Goal: Complete application form: Complete application form

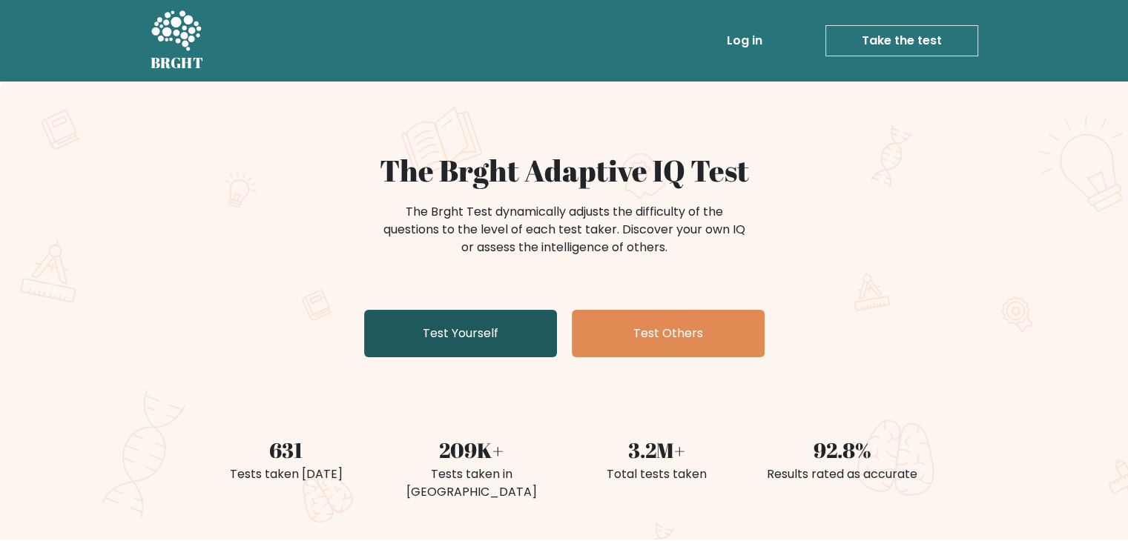
click at [483, 332] on link "Test Yourself" at bounding box center [460, 333] width 193 height 47
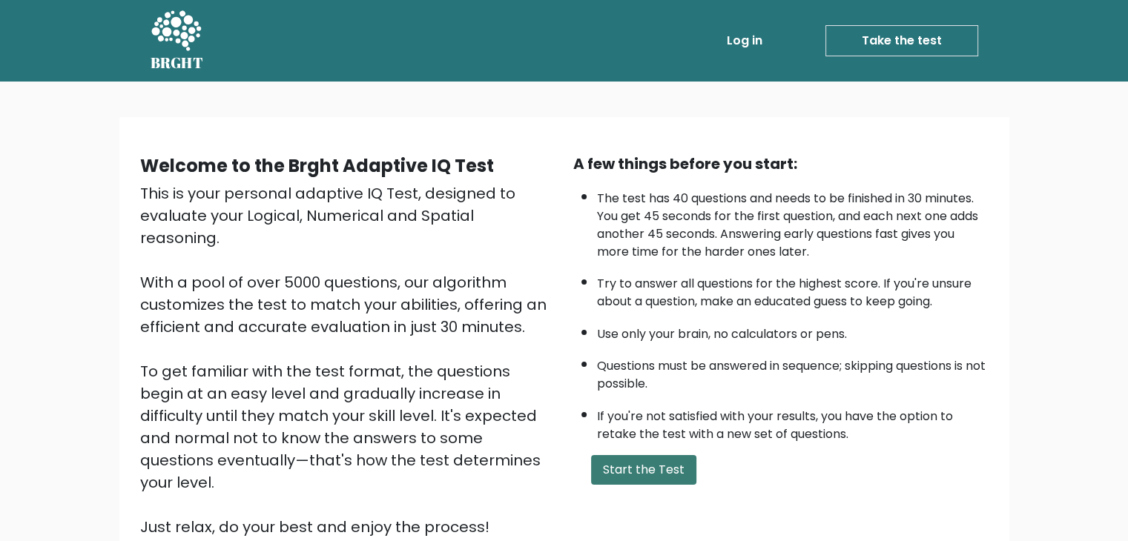
click at [643, 463] on button "Start the Test" at bounding box center [643, 470] width 105 height 30
click at [663, 472] on button "Start the Test" at bounding box center [643, 470] width 105 height 30
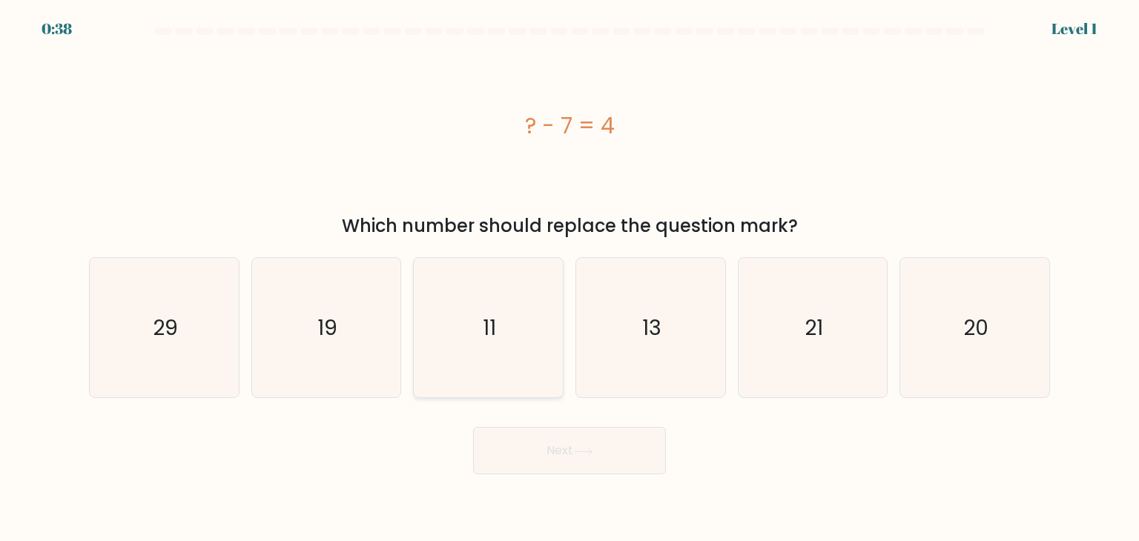
click at [457, 306] on icon "11" at bounding box center [487, 327] width 139 height 139
click at [570, 278] on input "c. 11" at bounding box center [570, 274] width 1 height 7
radio input "true"
click at [567, 445] on button "Next" at bounding box center [569, 450] width 193 height 47
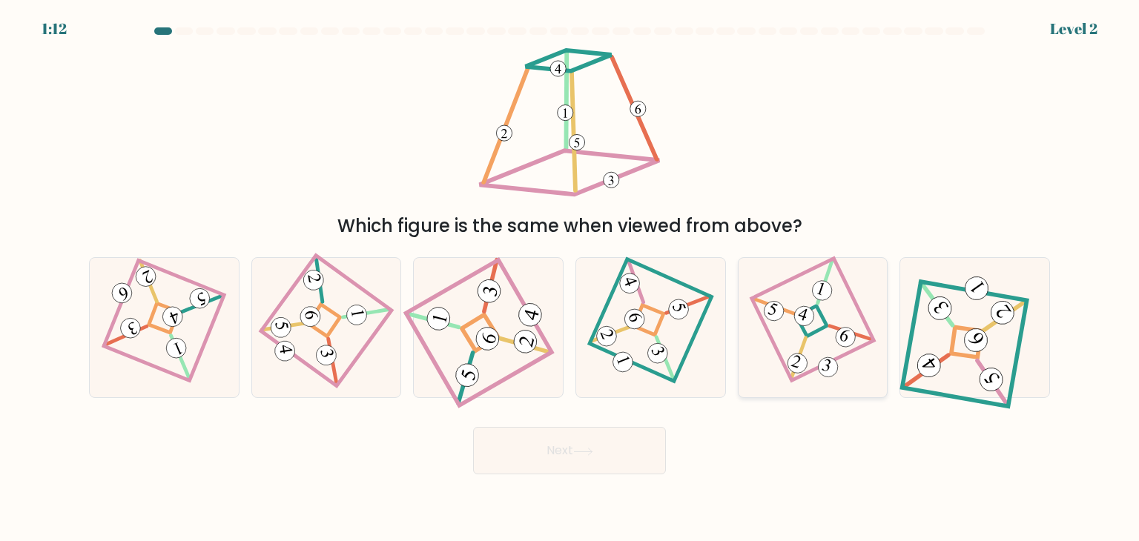
click at [795, 320] on 857 at bounding box center [803, 316] width 25 height 25
click at [570, 278] on input "e." at bounding box center [570, 274] width 1 height 7
radio input "true"
click at [598, 449] on button "Next" at bounding box center [569, 450] width 193 height 47
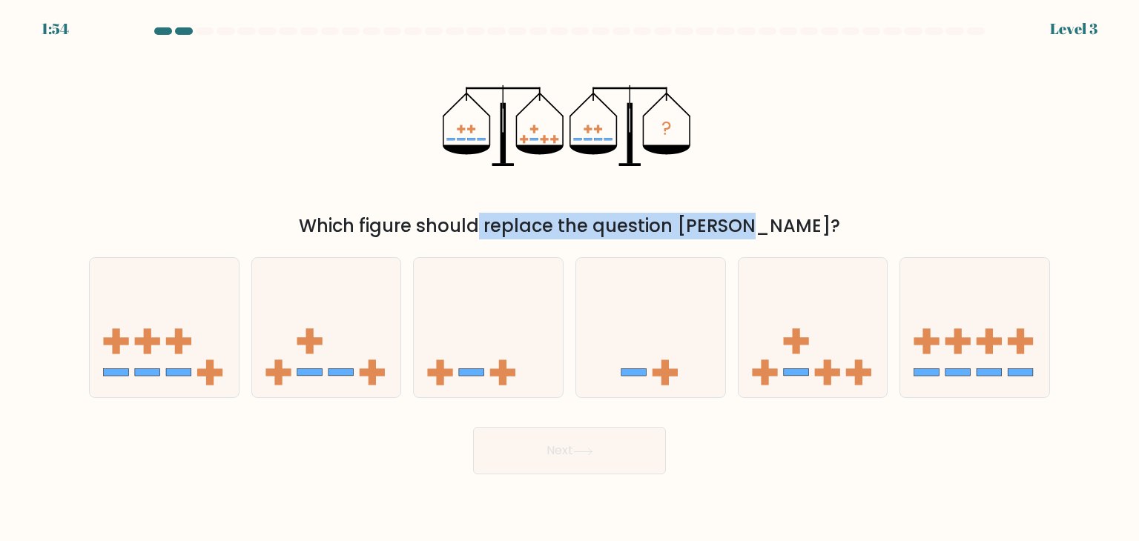
drag, startPoint x: 497, startPoint y: 222, endPoint x: 681, endPoint y: 221, distance: 184.6
click at [679, 221] on div "Which figure should replace the question mark?" at bounding box center [569, 226] width 943 height 27
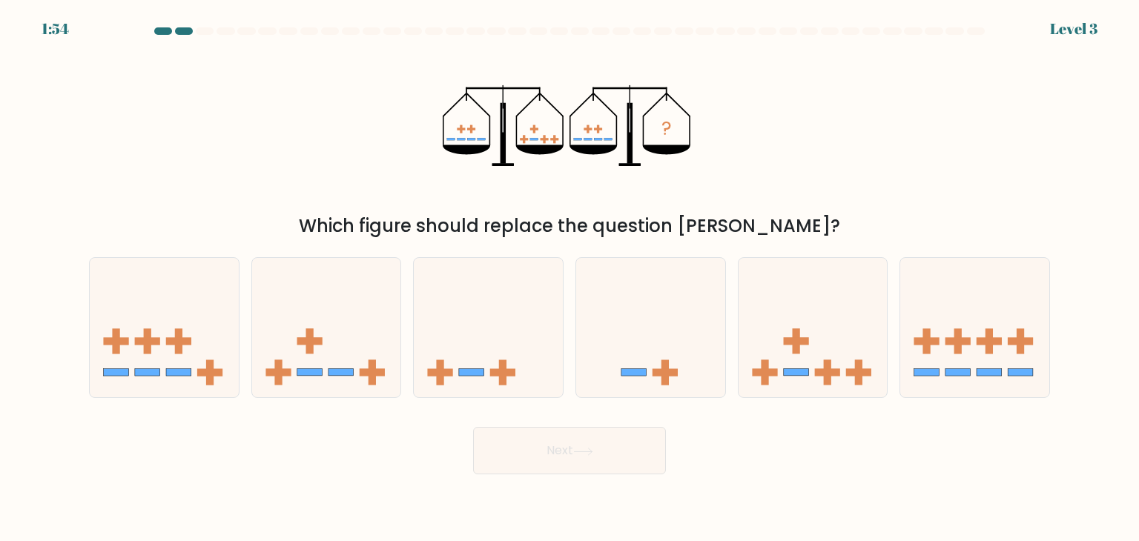
click at [708, 219] on div "Which figure should replace the question mark?" at bounding box center [569, 226] width 943 height 27
click at [812, 357] on icon at bounding box center [813, 327] width 149 height 123
click at [570, 278] on input "e." at bounding box center [570, 274] width 1 height 7
radio input "true"
click at [575, 453] on button "Next" at bounding box center [569, 450] width 193 height 47
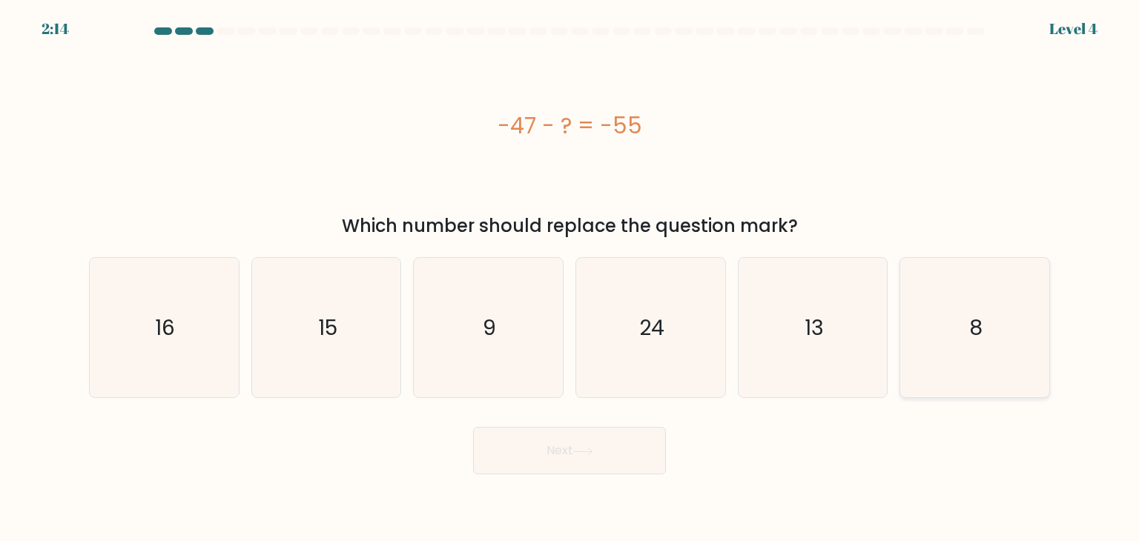
click at [968, 339] on icon "8" at bounding box center [974, 327] width 139 height 139
click at [570, 278] on input "f. 8" at bounding box center [570, 274] width 1 height 7
radio input "true"
click at [560, 452] on button "Next" at bounding box center [569, 450] width 193 height 47
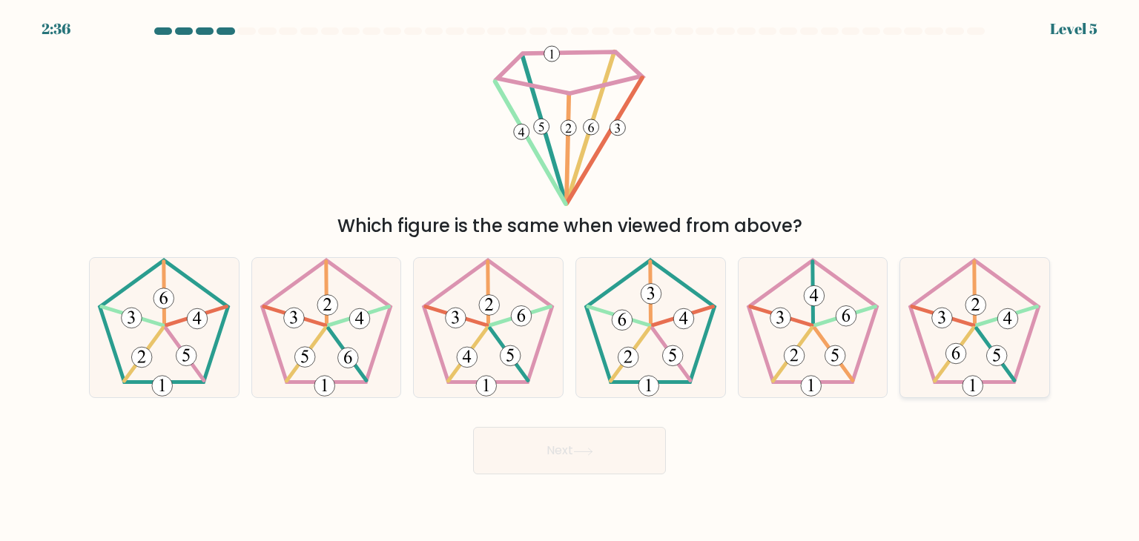
click at [976, 364] on icon at bounding box center [974, 327] width 139 height 139
click at [570, 278] on input "f." at bounding box center [570, 274] width 1 height 7
radio input "true"
click at [604, 452] on button "Next" at bounding box center [569, 450] width 193 height 47
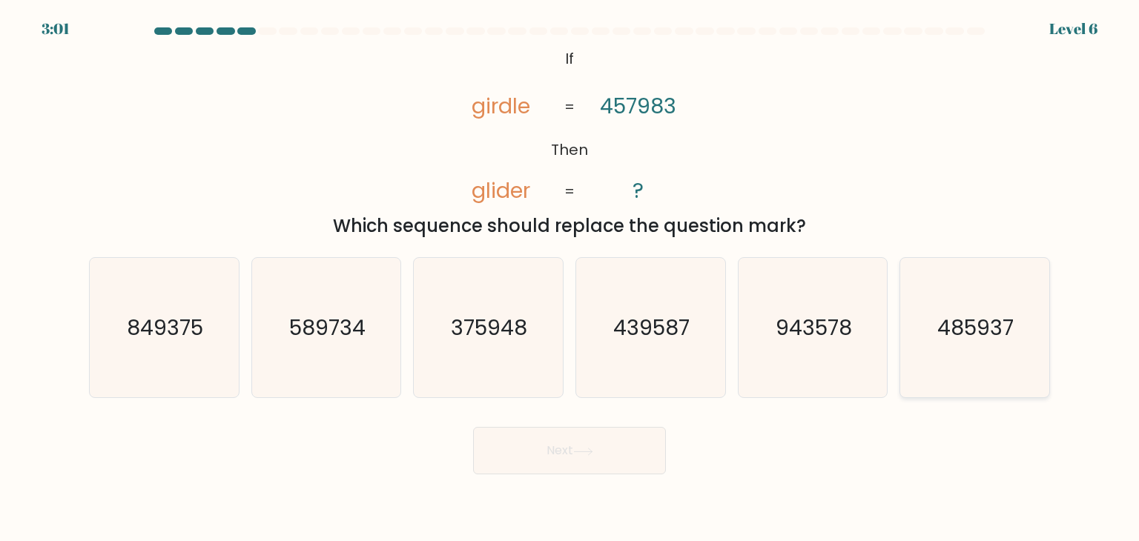
click at [955, 351] on icon "485937" at bounding box center [974, 327] width 139 height 139
click at [570, 278] on input "f. 485937" at bounding box center [570, 274] width 1 height 7
radio input "true"
click at [590, 446] on button "Next" at bounding box center [569, 450] width 193 height 47
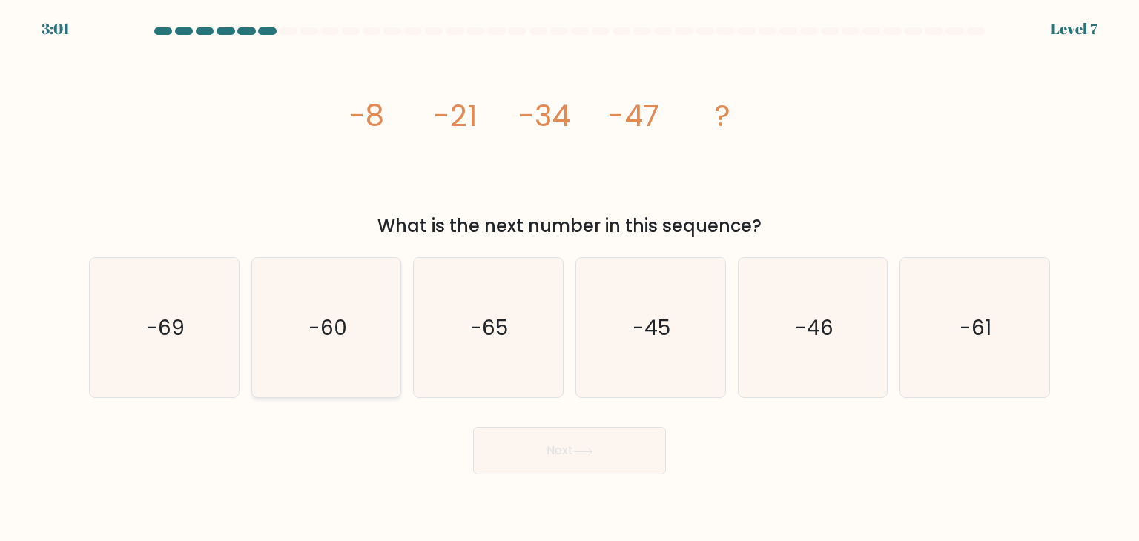
click at [317, 357] on icon "-60" at bounding box center [326, 327] width 139 height 139
click at [570, 278] on input "b. -60" at bounding box center [570, 274] width 1 height 7
radio input "true"
click at [590, 452] on icon at bounding box center [583, 452] width 20 height 8
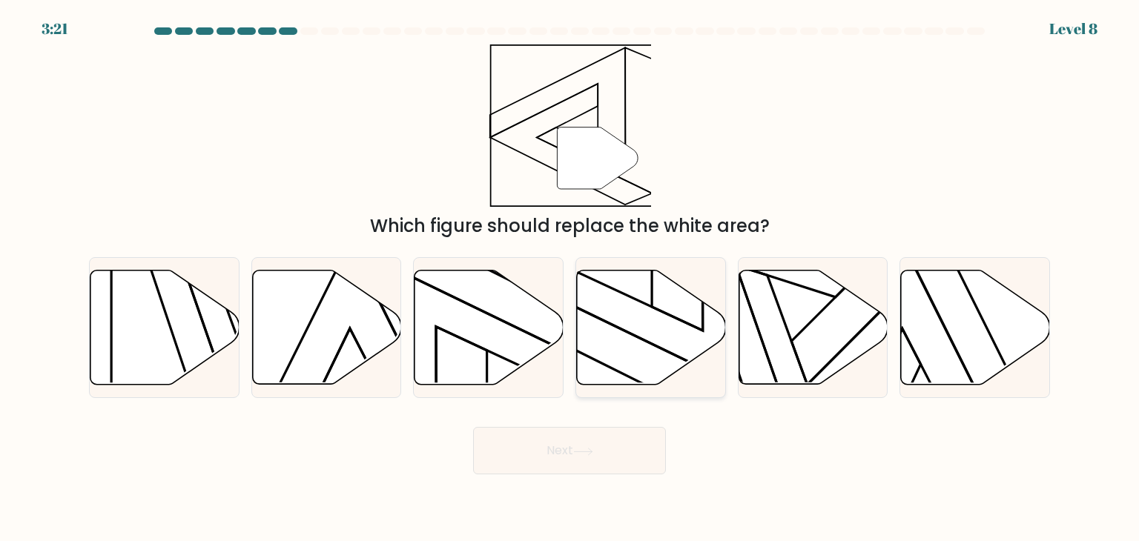
click at [630, 337] on icon at bounding box center [651, 328] width 149 height 114
click at [570, 278] on input "d." at bounding box center [570, 274] width 1 height 7
radio input "true"
drag, startPoint x: 598, startPoint y: 463, endPoint x: 611, endPoint y: 523, distance: 61.5
click at [611, 523] on body "3:20 Level 8" at bounding box center [569, 270] width 1139 height 541
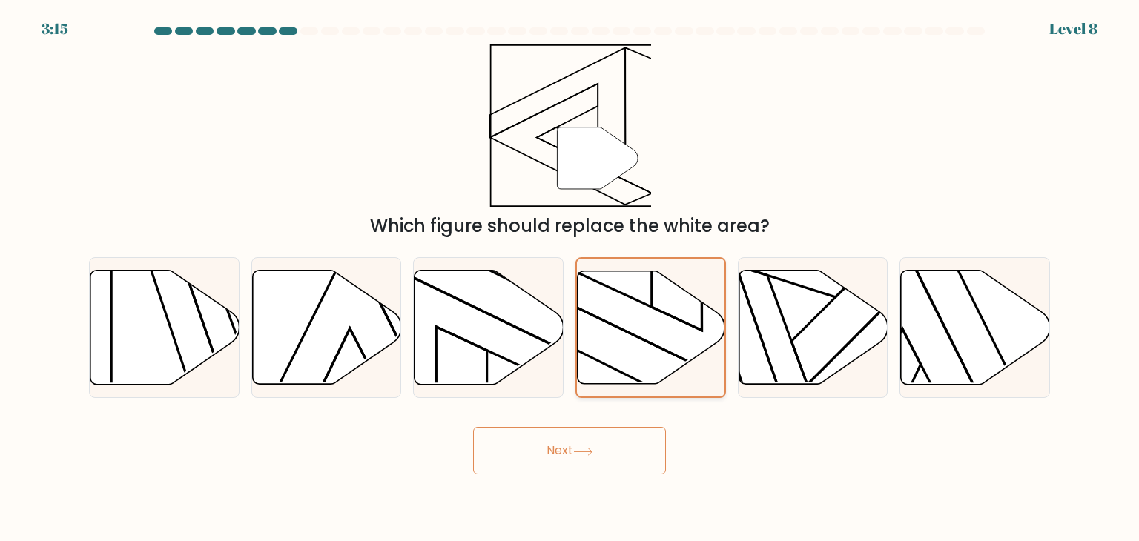
click at [647, 335] on icon at bounding box center [652, 327] width 148 height 113
click at [570, 278] on input "d." at bounding box center [570, 274] width 1 height 7
click at [647, 335] on icon at bounding box center [652, 327] width 148 height 113
click at [570, 278] on input "d." at bounding box center [570, 274] width 1 height 7
click at [613, 440] on button "Next" at bounding box center [569, 450] width 193 height 47
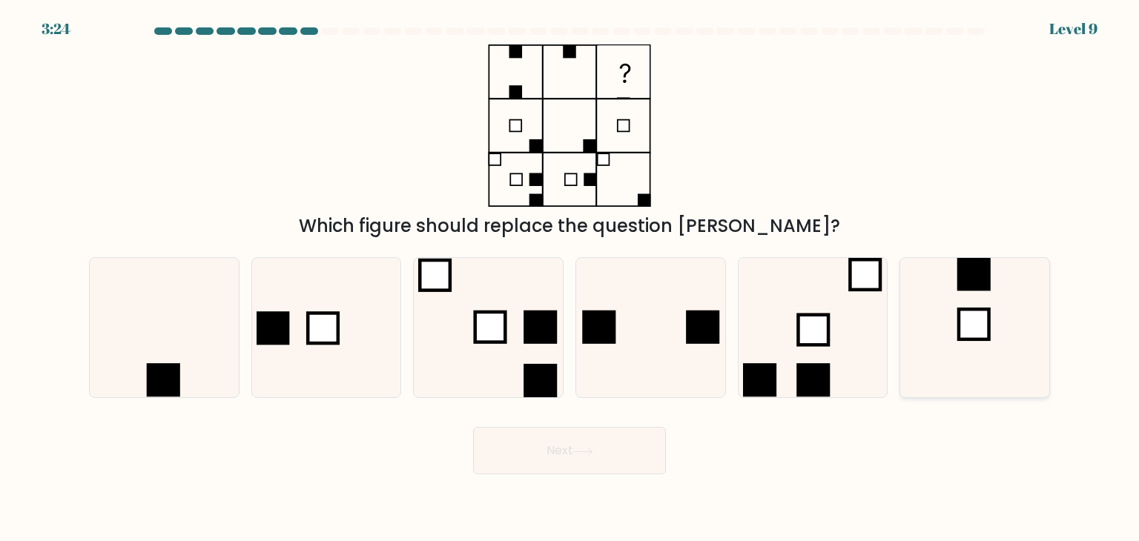
click at [976, 325] on rect at bounding box center [975, 324] width 30 height 30
click at [570, 278] on input "f." at bounding box center [570, 274] width 1 height 7
radio input "true"
click at [590, 466] on button "Next" at bounding box center [569, 450] width 193 height 47
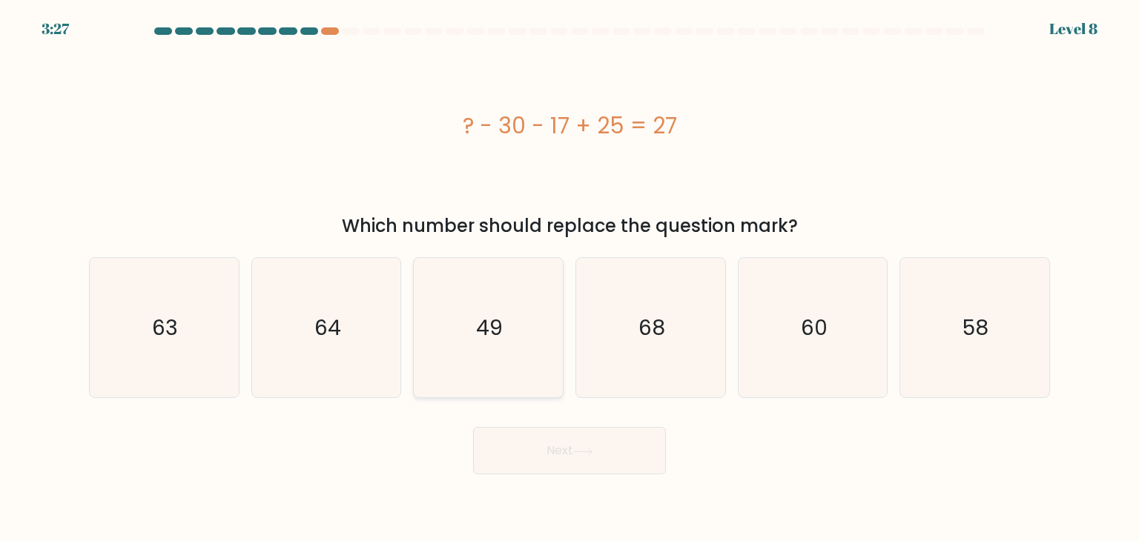
click at [492, 324] on text "49" at bounding box center [490, 328] width 27 height 30
click at [570, 278] on input "c. 49" at bounding box center [570, 274] width 1 height 7
radio input "true"
click at [592, 458] on button "Next" at bounding box center [569, 450] width 193 height 47
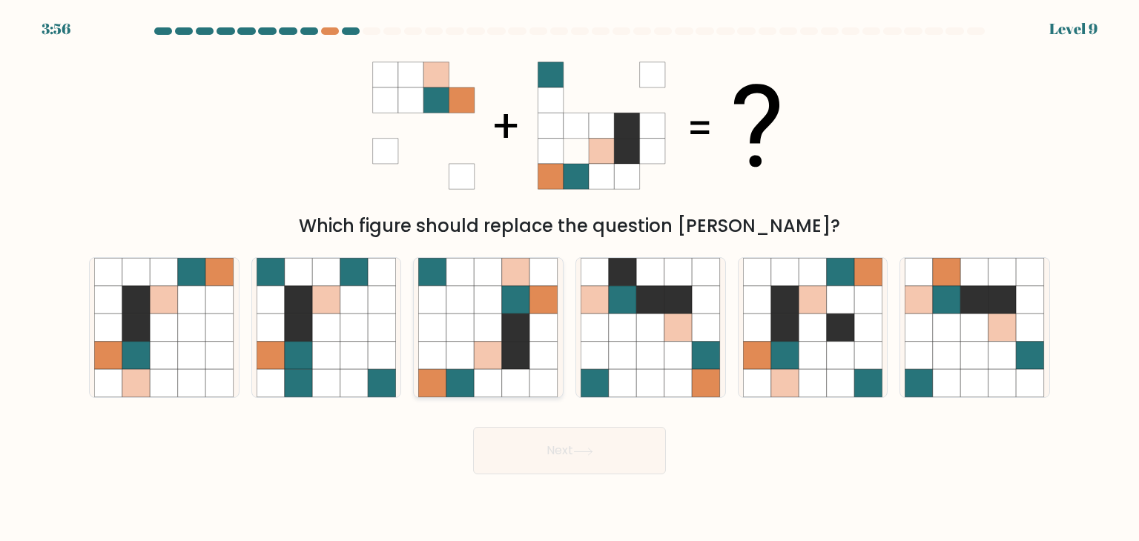
click at [502, 351] on icon at bounding box center [516, 356] width 28 height 28
click at [570, 278] on input "c." at bounding box center [570, 274] width 1 height 7
radio input "true"
click at [577, 469] on button "Next" at bounding box center [569, 450] width 193 height 47
click at [593, 458] on button "Next" at bounding box center [569, 450] width 193 height 47
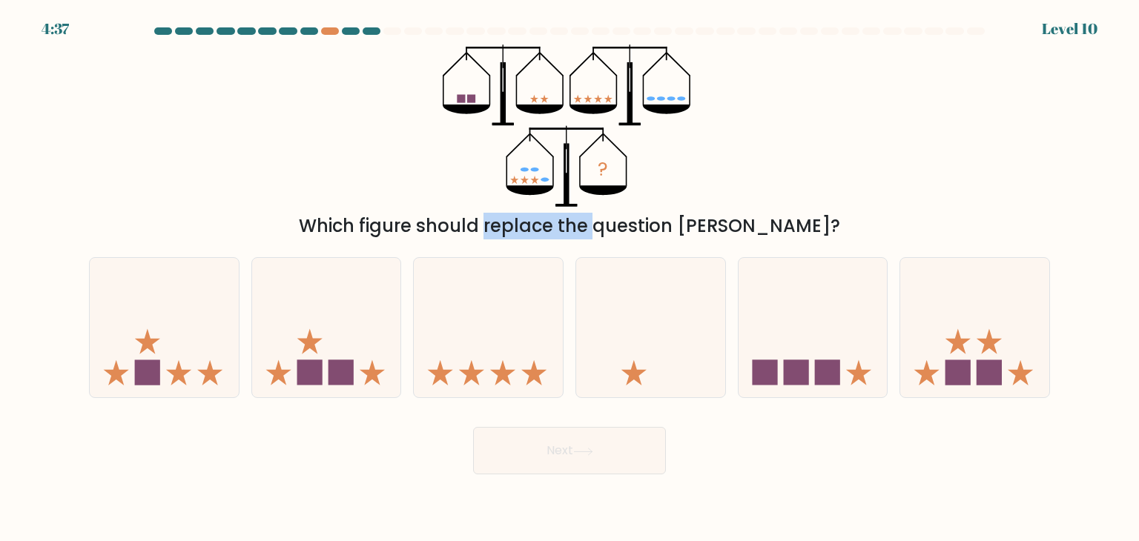
drag, startPoint x: 608, startPoint y: 229, endPoint x: 696, endPoint y: 229, distance: 87.5
click at [667, 229] on div "Which figure should replace the question mark?" at bounding box center [569, 226] width 943 height 27
click at [724, 229] on div "Which figure should replace the question mark?" at bounding box center [569, 226] width 943 height 27
click at [187, 363] on icon at bounding box center [164, 327] width 149 height 123
click at [570, 278] on input "a." at bounding box center [570, 274] width 1 height 7
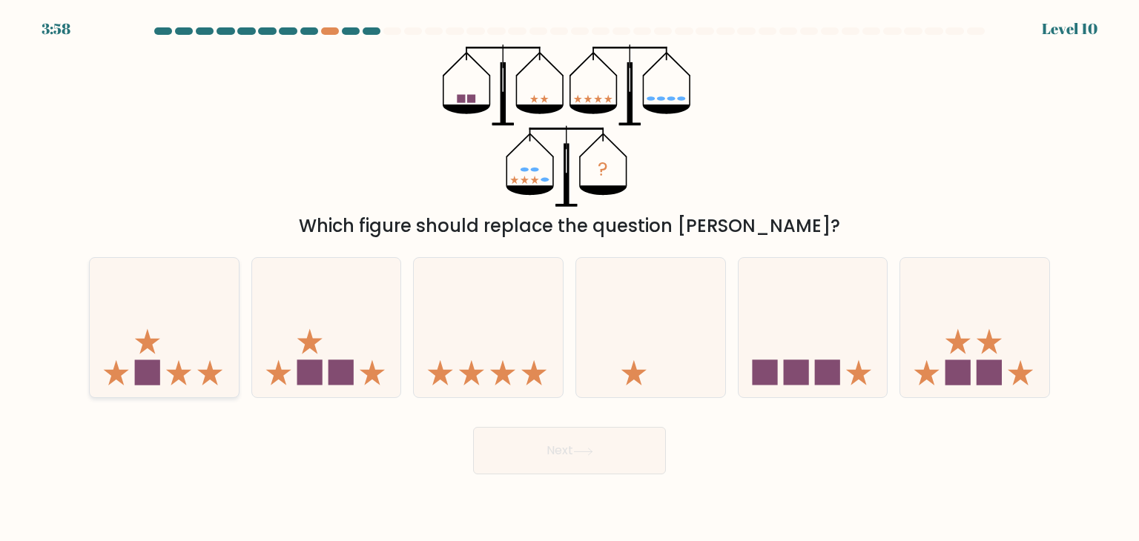
radio input "true"
click at [543, 442] on button "Next" at bounding box center [569, 450] width 193 height 47
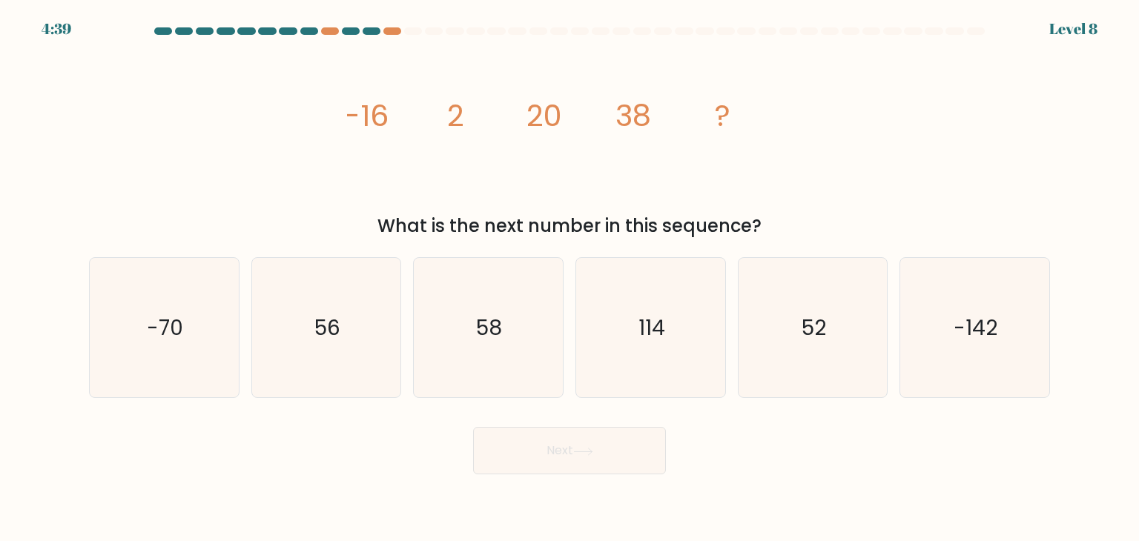
drag, startPoint x: 685, startPoint y: 241, endPoint x: 710, endPoint y: 240, distance: 24.5
click at [704, 240] on form at bounding box center [569, 250] width 1139 height 447
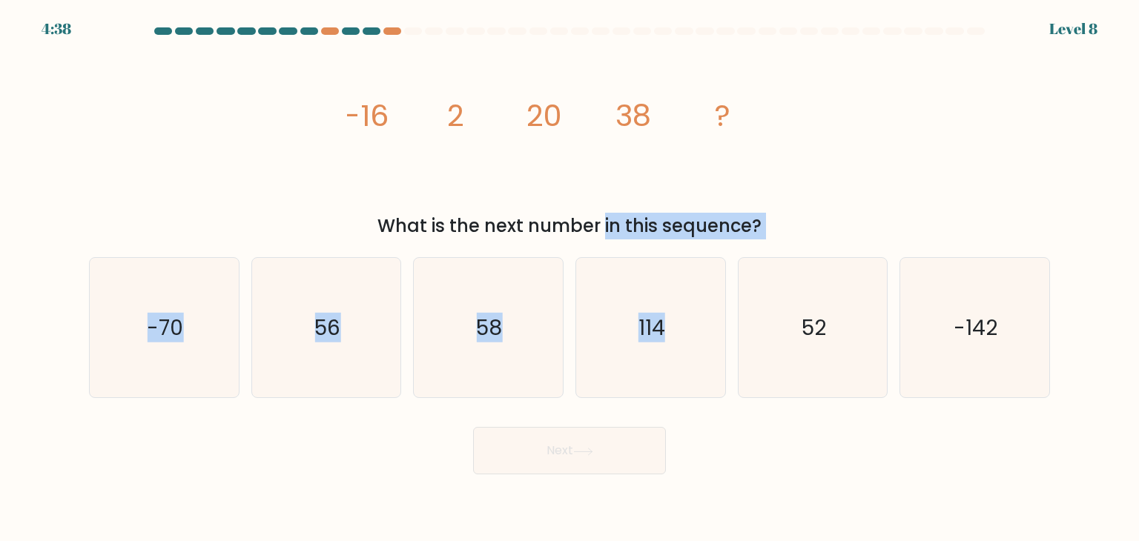
click at [711, 238] on div "What is the next number in this sequence?" at bounding box center [569, 226] width 943 height 27
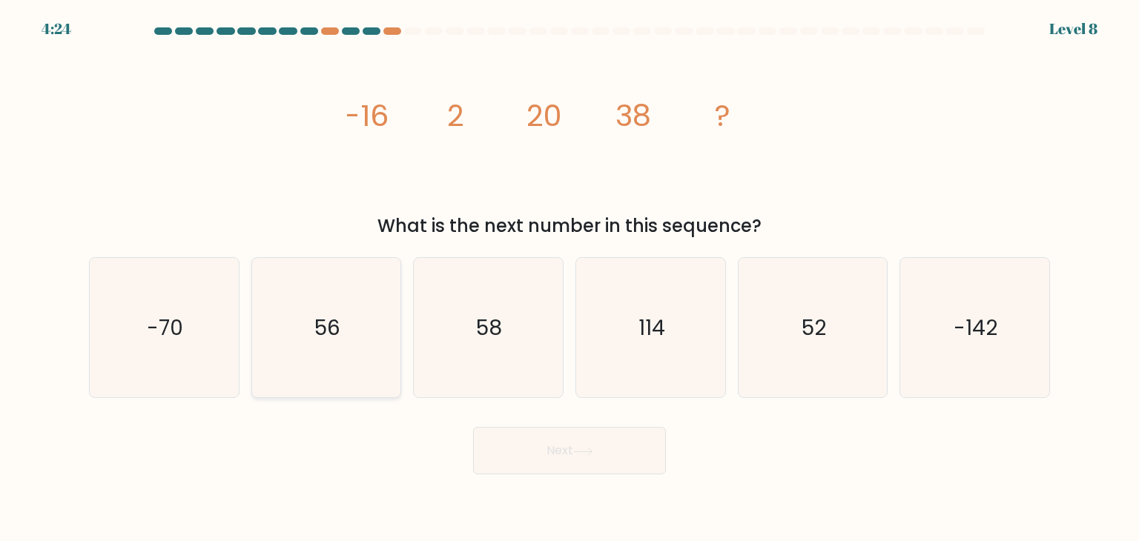
click at [314, 330] on text "56" at bounding box center [327, 328] width 26 height 30
click at [570, 278] on input "b. 56" at bounding box center [570, 274] width 1 height 7
radio input "true"
click at [504, 452] on button "Next" at bounding box center [569, 450] width 193 height 47
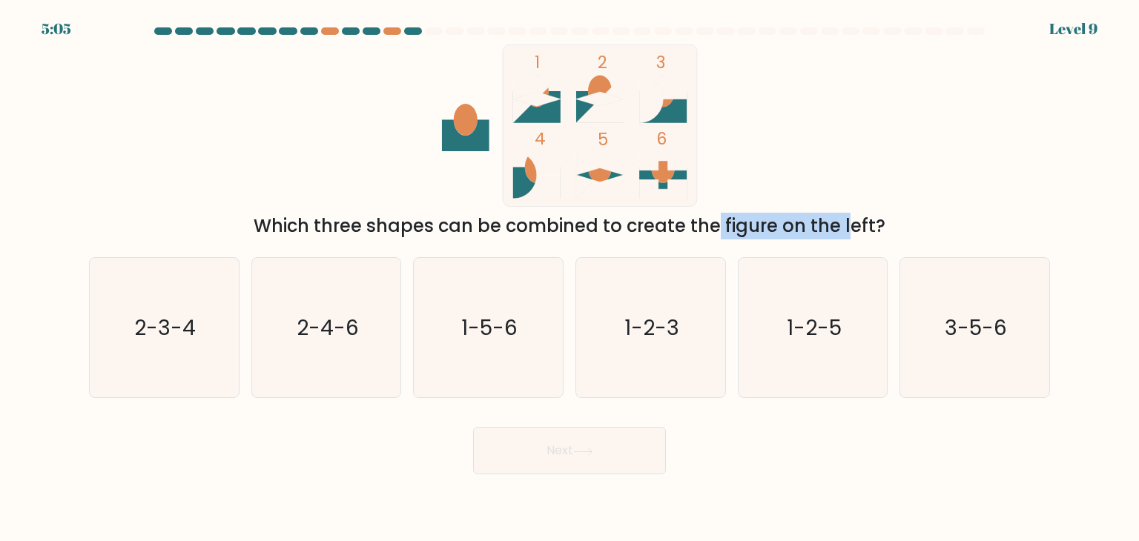
drag, startPoint x: 598, startPoint y: 223, endPoint x: 752, endPoint y: 224, distance: 153.5
click at [733, 223] on div "Which three shapes can be combined to create the figure on the left?" at bounding box center [569, 226] width 943 height 27
click at [820, 224] on div "Which three shapes can be combined to create the figure on the left?" at bounding box center [569, 226] width 943 height 27
click at [676, 340] on text "1-2-3" at bounding box center [651, 328] width 55 height 30
click at [570, 278] on input "d. 1-2-3" at bounding box center [570, 274] width 1 height 7
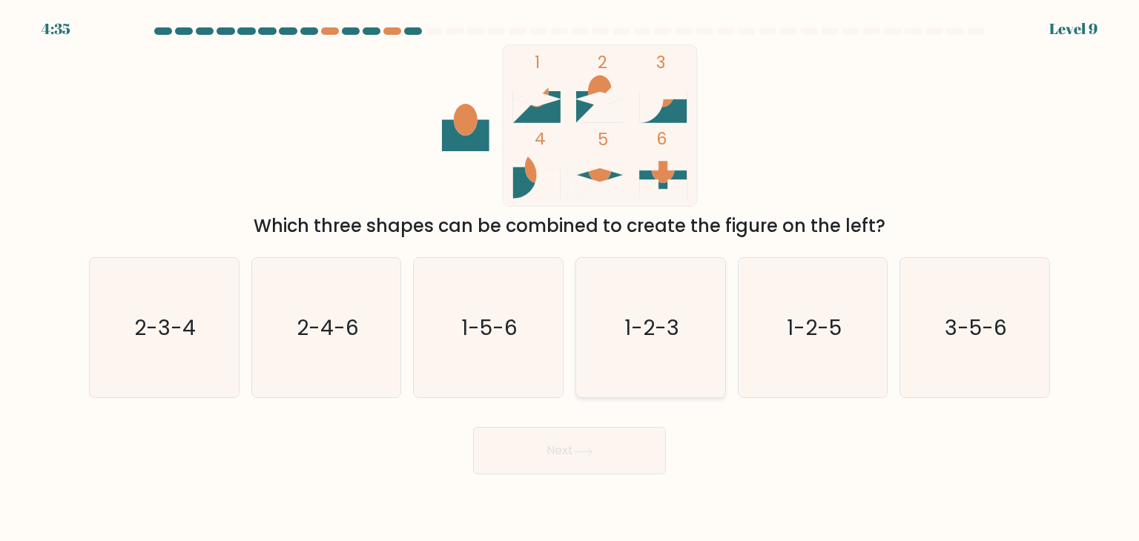
radio input "true"
click at [556, 460] on button "Next" at bounding box center [569, 450] width 193 height 47
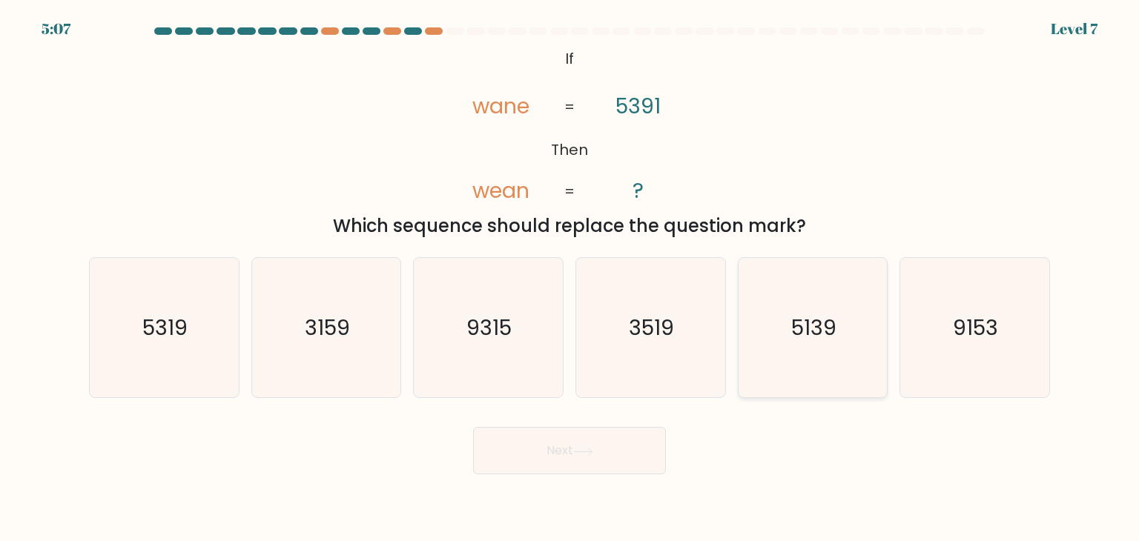
click at [846, 357] on icon "5139" at bounding box center [812, 327] width 139 height 139
click at [570, 278] on input "e. 5139" at bounding box center [570, 274] width 1 height 7
radio input "true"
click at [561, 458] on button "Next" at bounding box center [569, 450] width 193 height 47
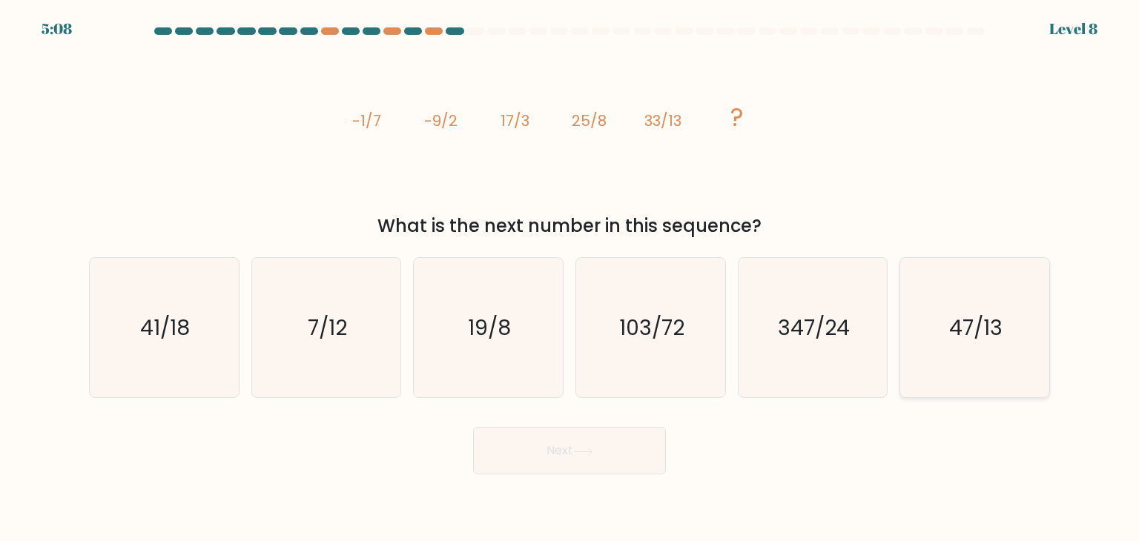
click at [977, 305] on icon "47/13" at bounding box center [974, 327] width 139 height 139
click at [570, 278] on input "f. 47/13" at bounding box center [570, 274] width 1 height 7
radio input "true"
click at [511, 431] on button "Next" at bounding box center [569, 450] width 193 height 47
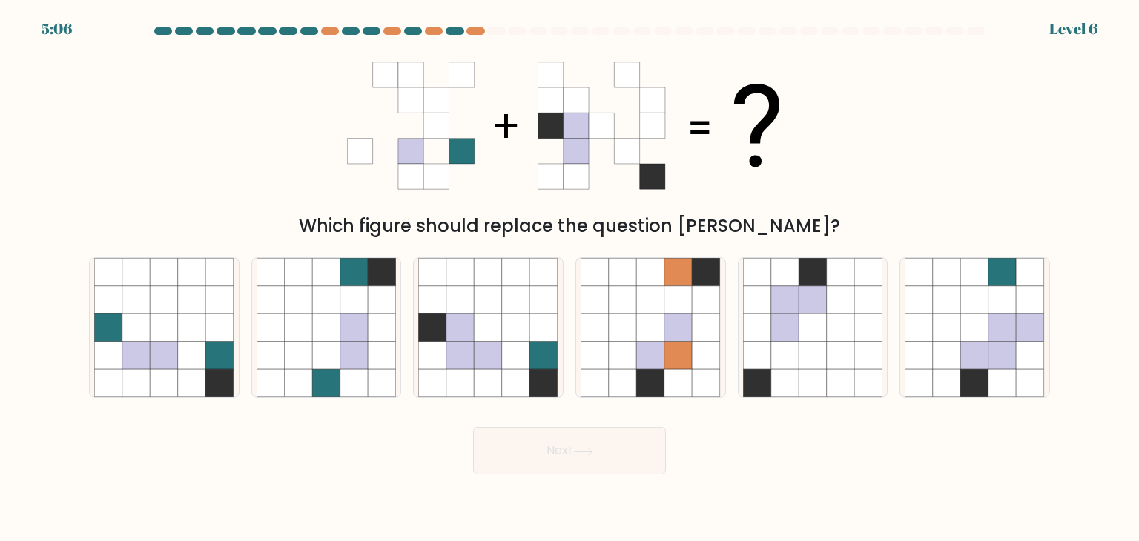
click at [527, 454] on button "Next" at bounding box center [569, 450] width 193 height 47
click at [822, 199] on div "Which figure should replace the question mark?" at bounding box center [569, 141] width 979 height 195
click at [515, 345] on icon at bounding box center [516, 356] width 28 height 28
click at [570, 278] on input "c." at bounding box center [570, 274] width 1 height 7
radio input "true"
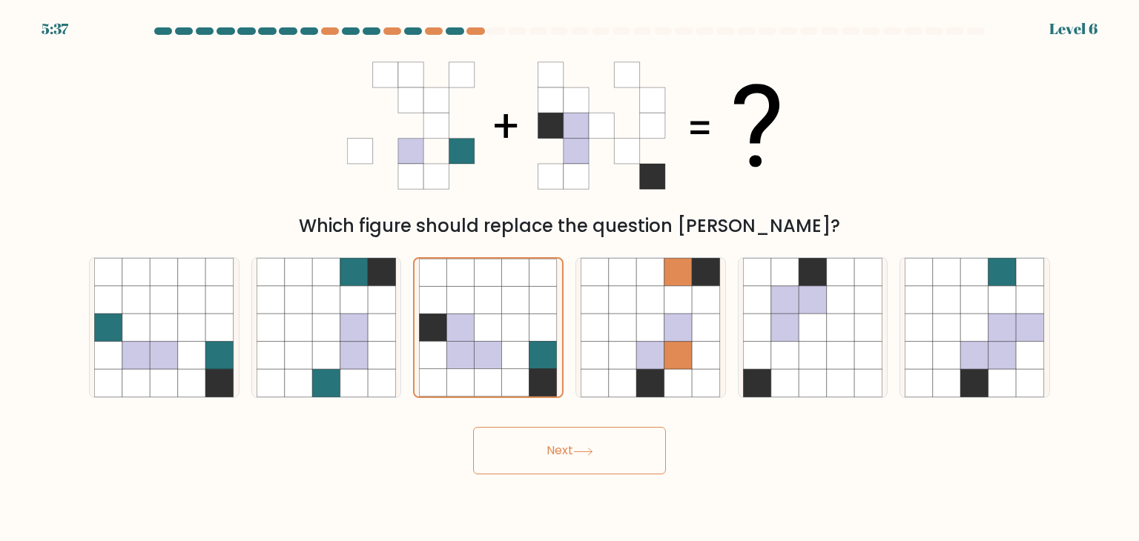
click at [587, 463] on button "Next" at bounding box center [569, 450] width 193 height 47
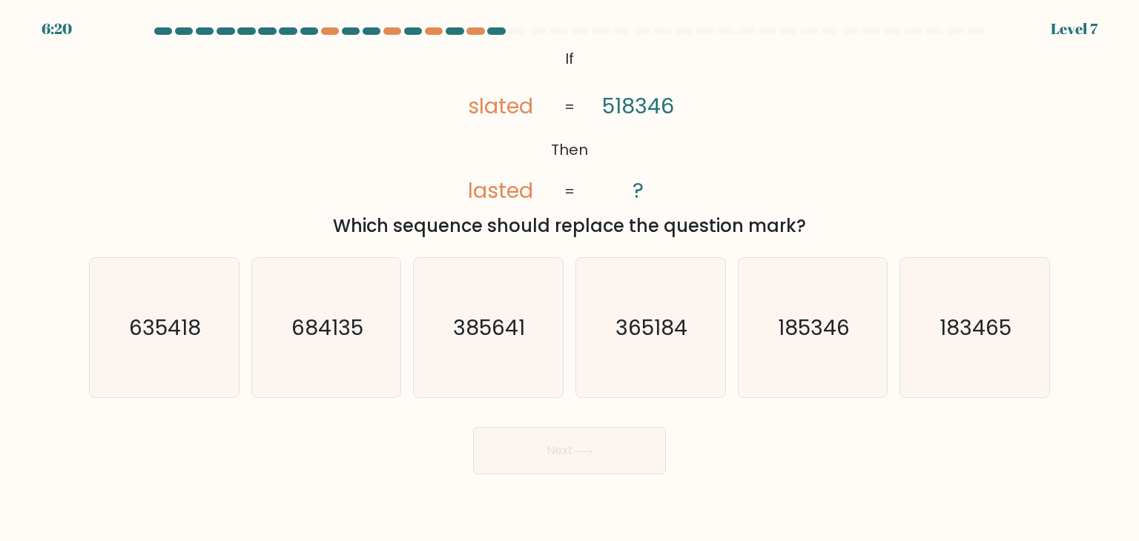
drag, startPoint x: 481, startPoint y: 223, endPoint x: 742, endPoint y: 235, distance: 261.3
click at [730, 238] on div "Which sequence should replace the question mark?" at bounding box center [569, 226] width 943 height 27
click at [750, 234] on div "Which sequence should replace the question mark?" at bounding box center [569, 226] width 943 height 27
click at [483, 109] on tspan "slated" at bounding box center [501, 106] width 65 height 30
click at [823, 349] on icon "185346" at bounding box center [812, 327] width 139 height 139
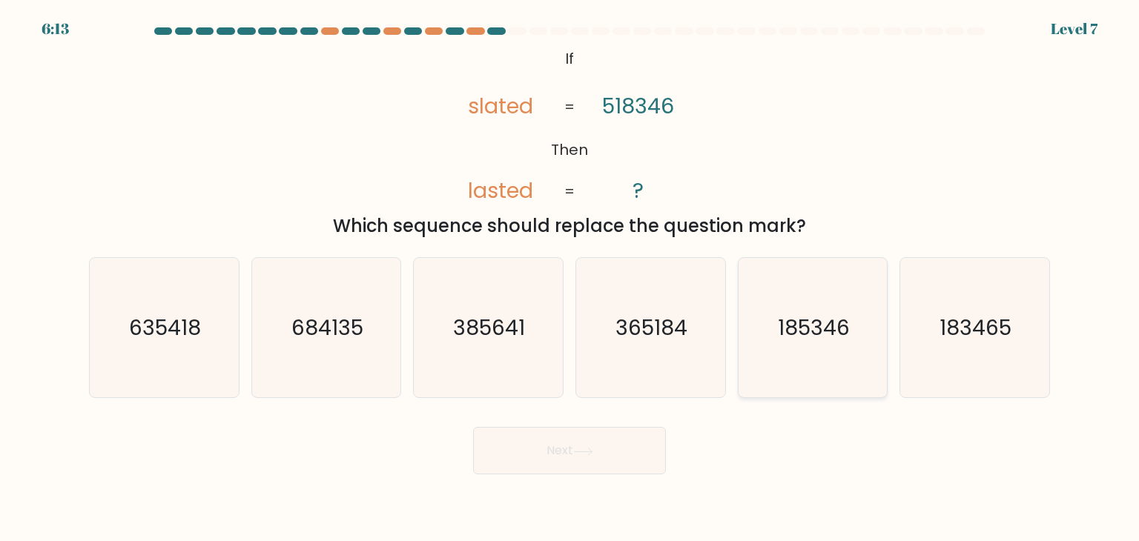
click at [570, 278] on input "e. 185346" at bounding box center [570, 274] width 1 height 7
radio input "true"
click at [593, 448] on icon at bounding box center [583, 452] width 20 height 8
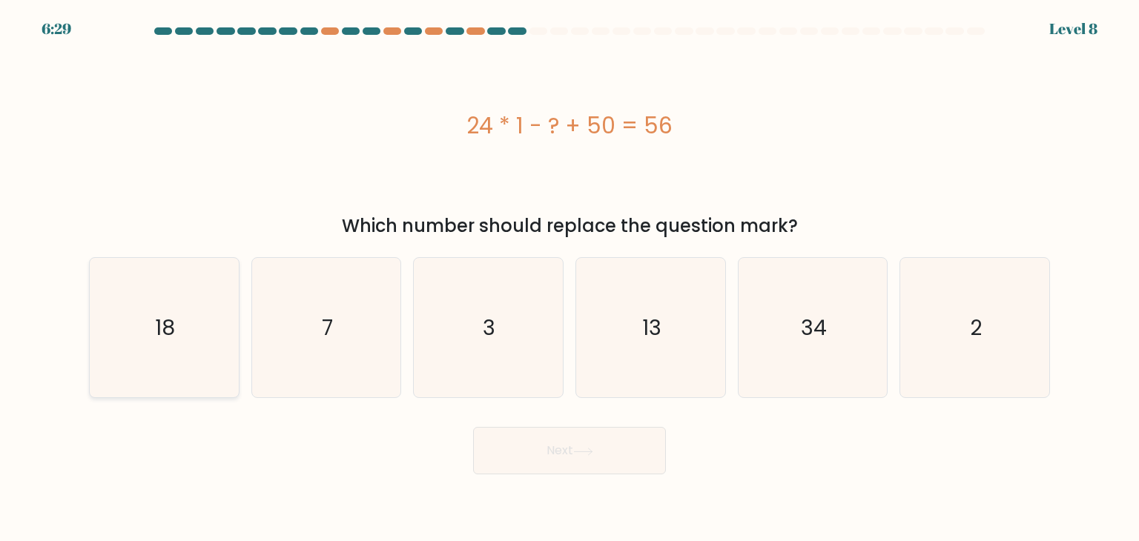
click at [160, 353] on icon "18" at bounding box center [163, 327] width 139 height 139
click at [570, 278] on input "a. 18" at bounding box center [570, 274] width 1 height 7
radio input "true"
drag, startPoint x: 530, startPoint y: 456, endPoint x: 534, endPoint y: 449, distance: 8.3
click at [531, 456] on button "Next" at bounding box center [569, 450] width 193 height 47
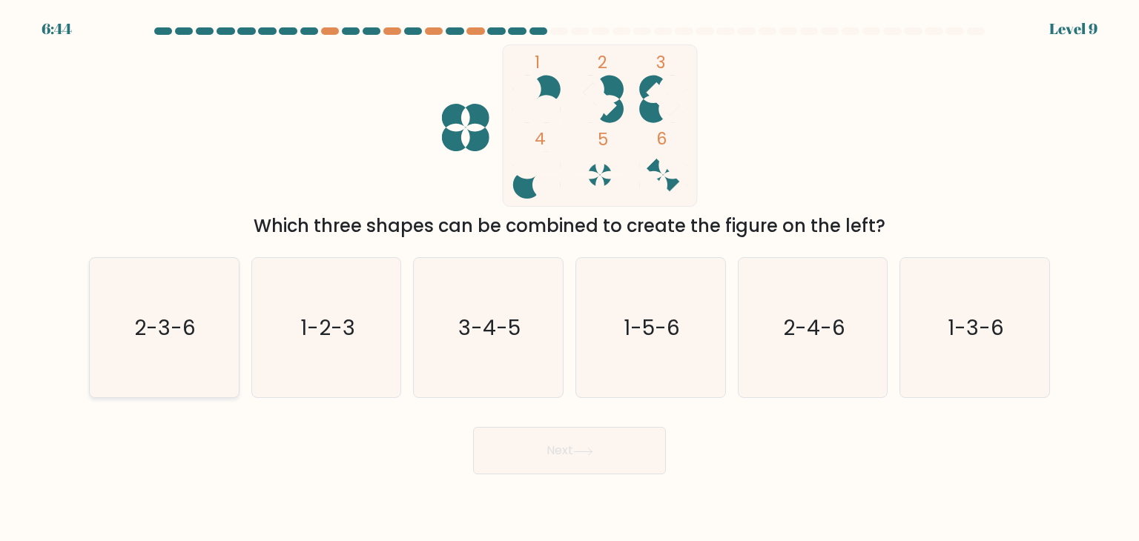
click at [152, 337] on text "2-3-6" at bounding box center [166, 328] width 62 height 30
click at [570, 278] on input "a. 2-3-6" at bounding box center [570, 274] width 1 height 7
radio input "true"
click at [644, 458] on button "Next" at bounding box center [569, 450] width 193 height 47
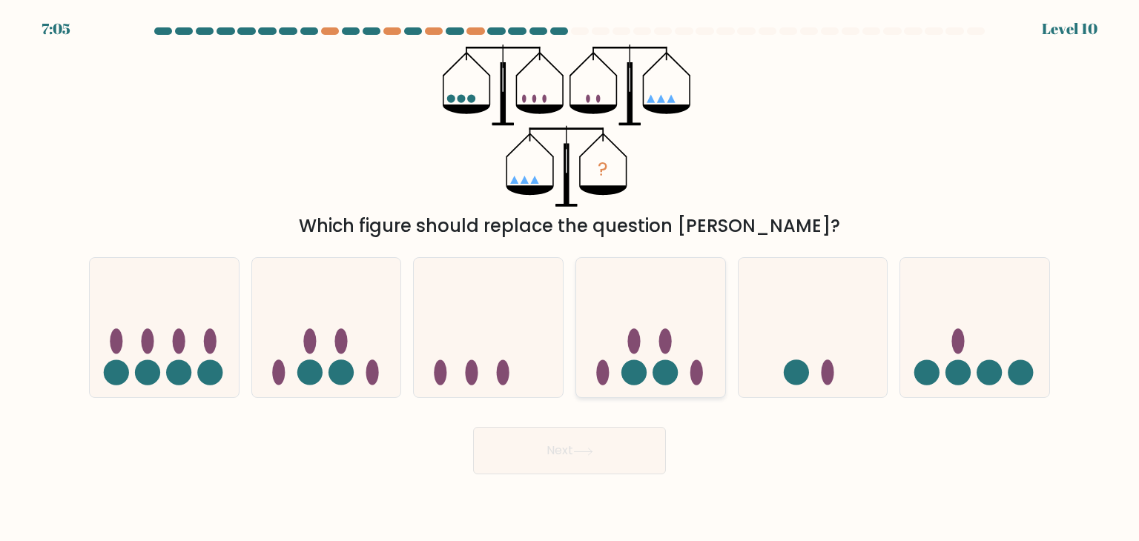
click at [700, 372] on ellipse at bounding box center [696, 372] width 13 height 25
click at [570, 278] on input "d." at bounding box center [570, 274] width 1 height 7
radio input "true"
click at [647, 444] on button "Next" at bounding box center [569, 450] width 193 height 47
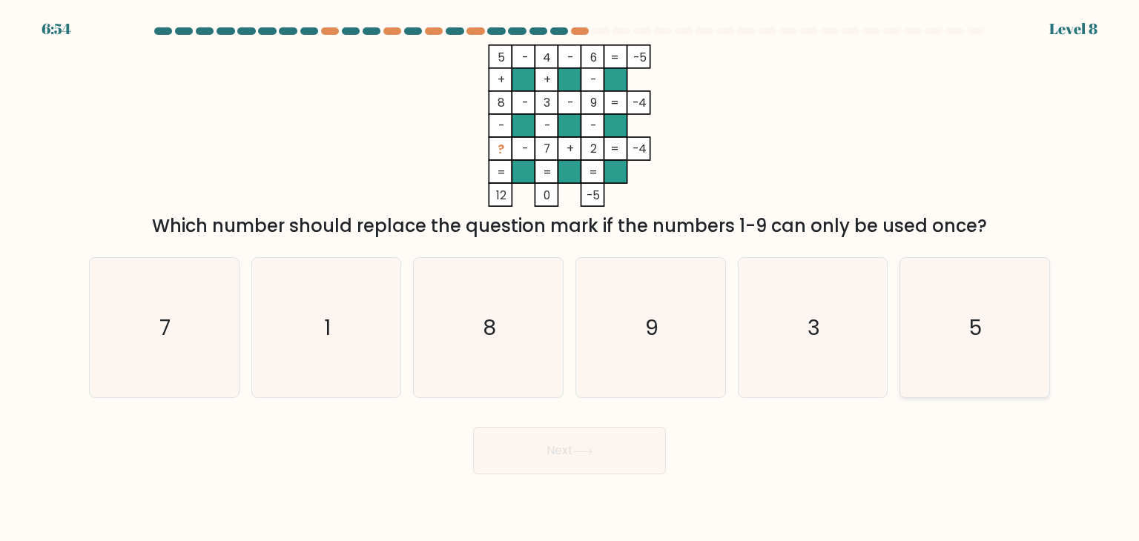
click at [963, 335] on icon "5" at bounding box center [974, 327] width 139 height 139
click at [570, 278] on input "f. 5" at bounding box center [570, 274] width 1 height 7
radio input "true"
click at [564, 446] on button "Next" at bounding box center [569, 450] width 193 height 47
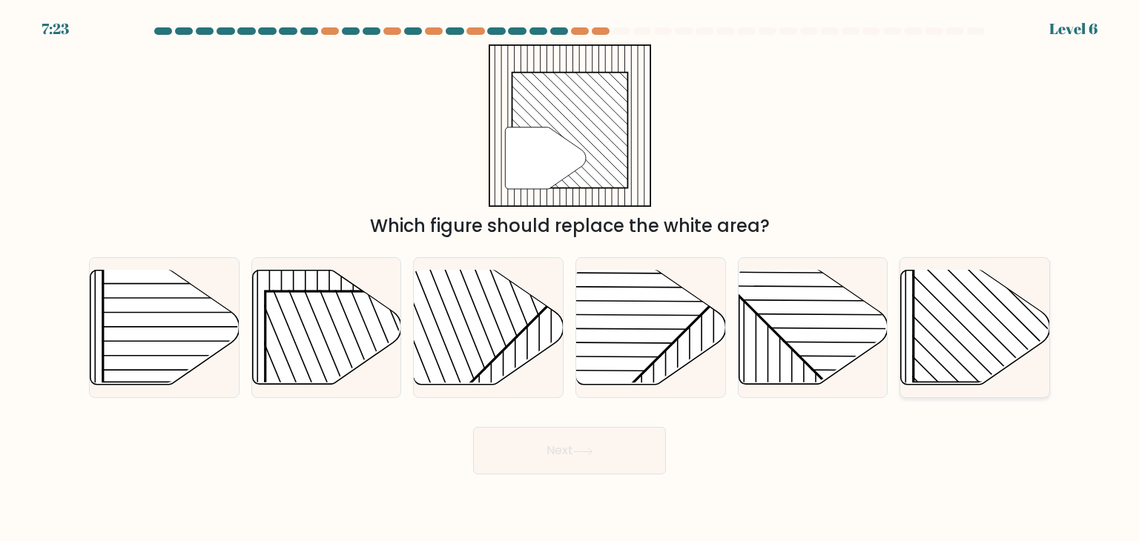
click at [946, 308] on line at bounding box center [960, 322] width 254 height 254
click at [570, 278] on input "f." at bounding box center [570, 274] width 1 height 7
radio input "true"
click at [590, 458] on button "Next" at bounding box center [569, 450] width 193 height 47
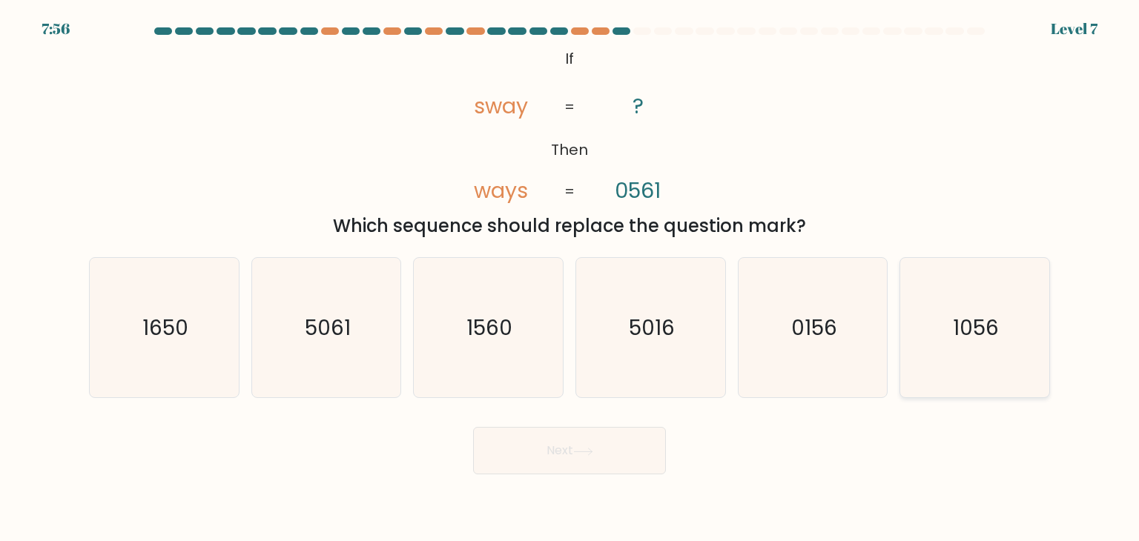
click at [934, 354] on icon "1056" at bounding box center [974, 327] width 139 height 139
click at [570, 278] on input "f. 1056" at bounding box center [570, 274] width 1 height 7
radio input "true"
click at [598, 449] on button "Next" at bounding box center [569, 450] width 193 height 47
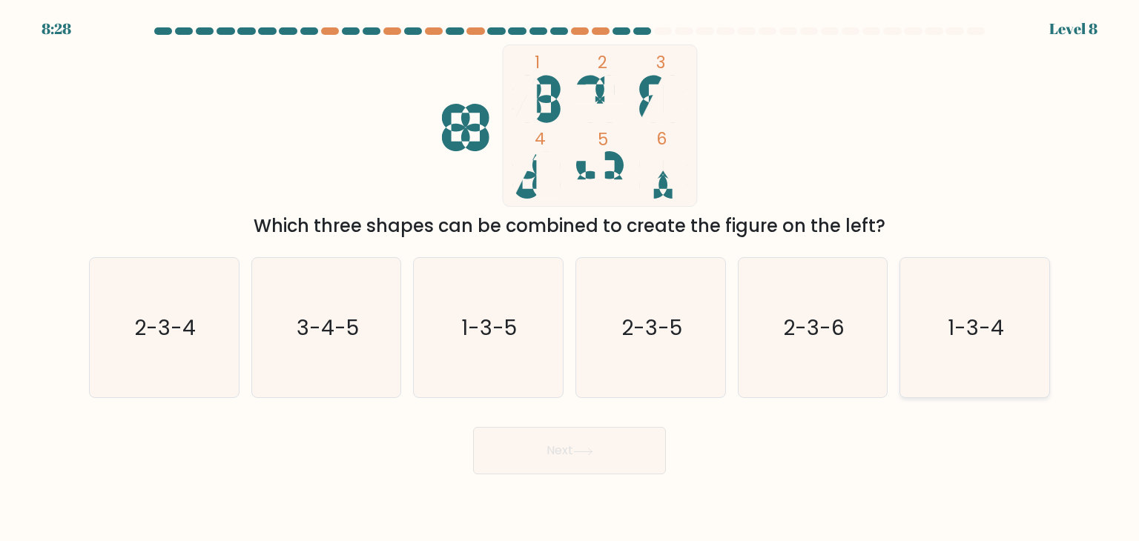
click at [985, 360] on icon "1-3-4" at bounding box center [974, 327] width 139 height 139
click at [570, 278] on input "f. 1-3-4" at bounding box center [570, 274] width 1 height 7
radio input "true"
click at [610, 454] on button "Next" at bounding box center [569, 450] width 193 height 47
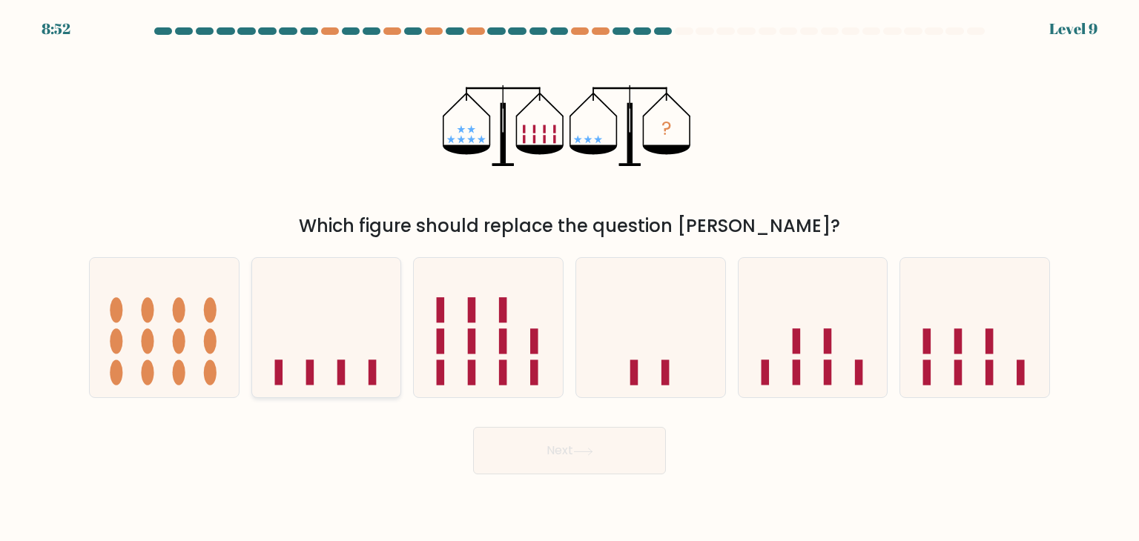
click at [304, 353] on icon at bounding box center [326, 327] width 149 height 123
click at [570, 278] on input "b." at bounding box center [570, 274] width 1 height 7
radio input "true"
click at [585, 453] on icon at bounding box center [583, 452] width 20 height 8
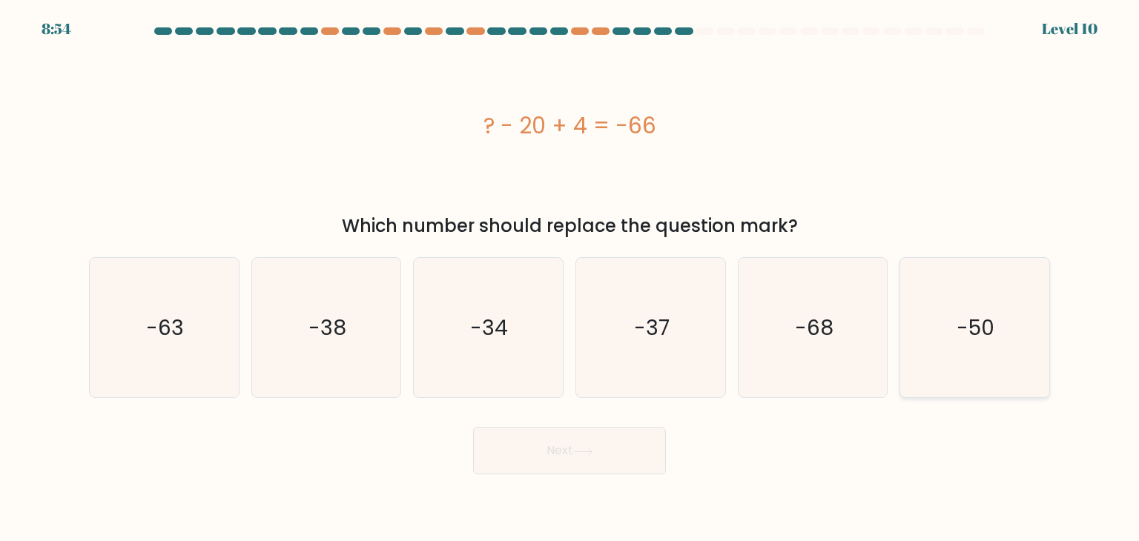
click at [976, 375] on icon "-50" at bounding box center [974, 327] width 139 height 139
click at [570, 278] on input "f. -50" at bounding box center [570, 274] width 1 height 7
radio input "true"
click at [601, 443] on button "Next" at bounding box center [569, 450] width 193 height 47
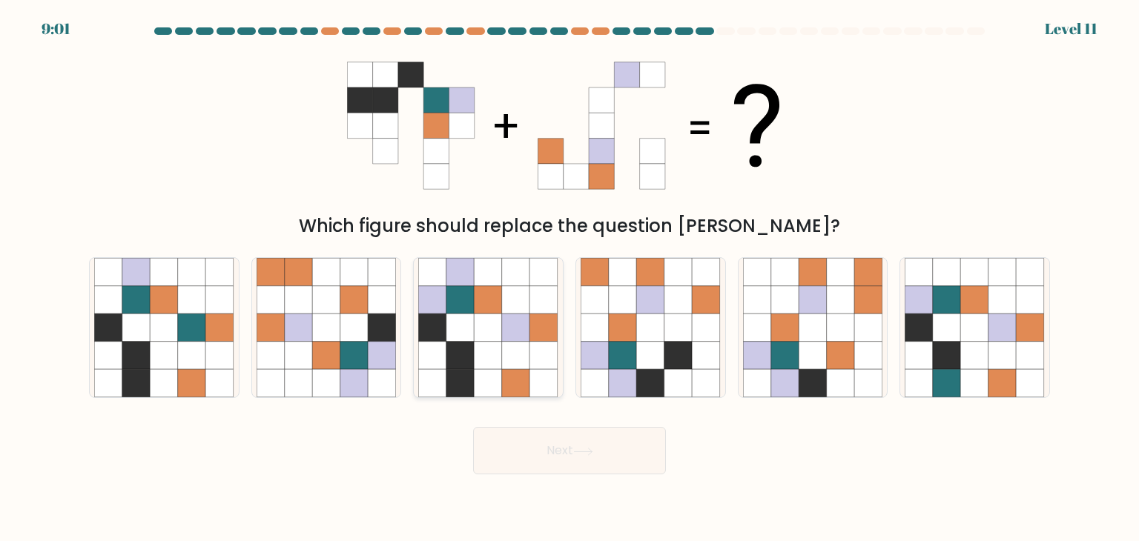
click at [521, 357] on icon at bounding box center [516, 356] width 28 height 28
click at [570, 278] on input "c." at bounding box center [570, 274] width 1 height 7
radio input "true"
click at [558, 460] on button "Next" at bounding box center [569, 450] width 193 height 47
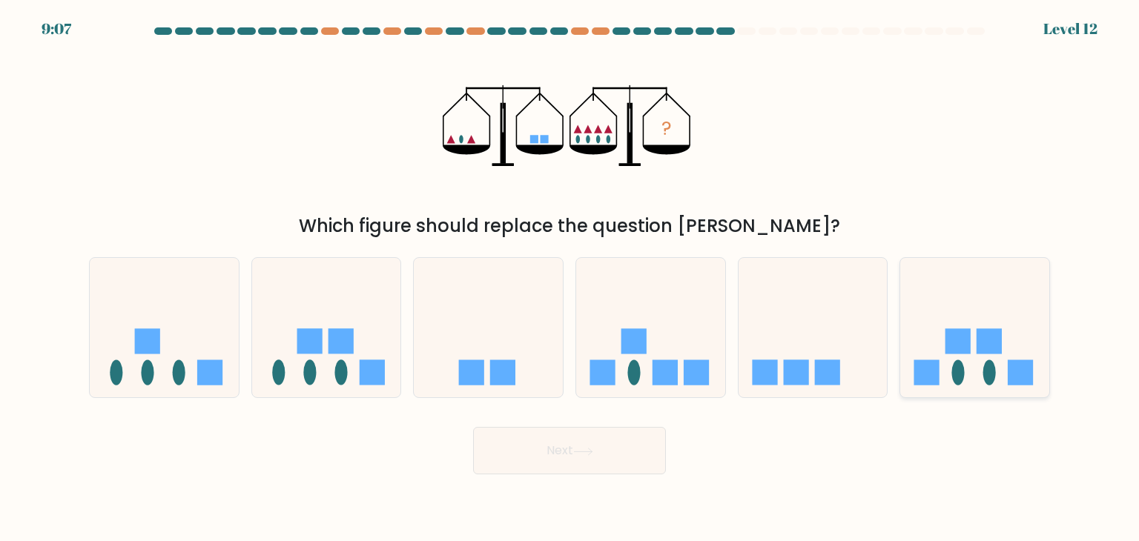
click at [1007, 377] on icon at bounding box center [974, 327] width 149 height 123
click at [570, 278] on input "f." at bounding box center [570, 274] width 1 height 7
radio input "true"
click at [540, 460] on button "Next" at bounding box center [569, 450] width 193 height 47
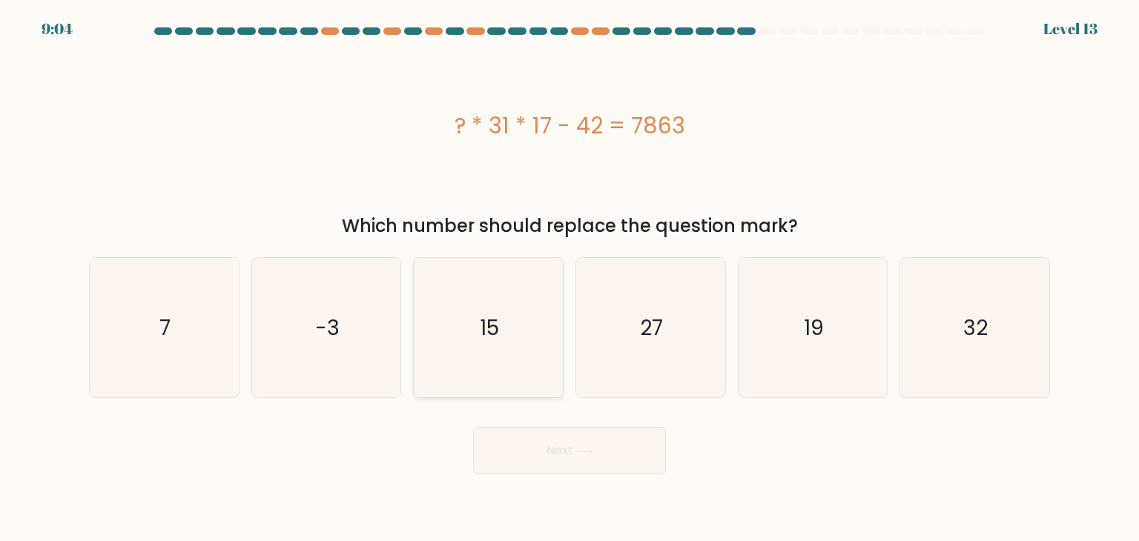
drag, startPoint x: 489, startPoint y: 346, endPoint x: 510, endPoint y: 449, distance: 105.9
click at [489, 346] on icon "15" at bounding box center [487, 327] width 139 height 139
click at [570, 278] on input "c. 15" at bounding box center [570, 274] width 1 height 7
radio input "true"
click at [521, 457] on button "Next" at bounding box center [569, 450] width 193 height 47
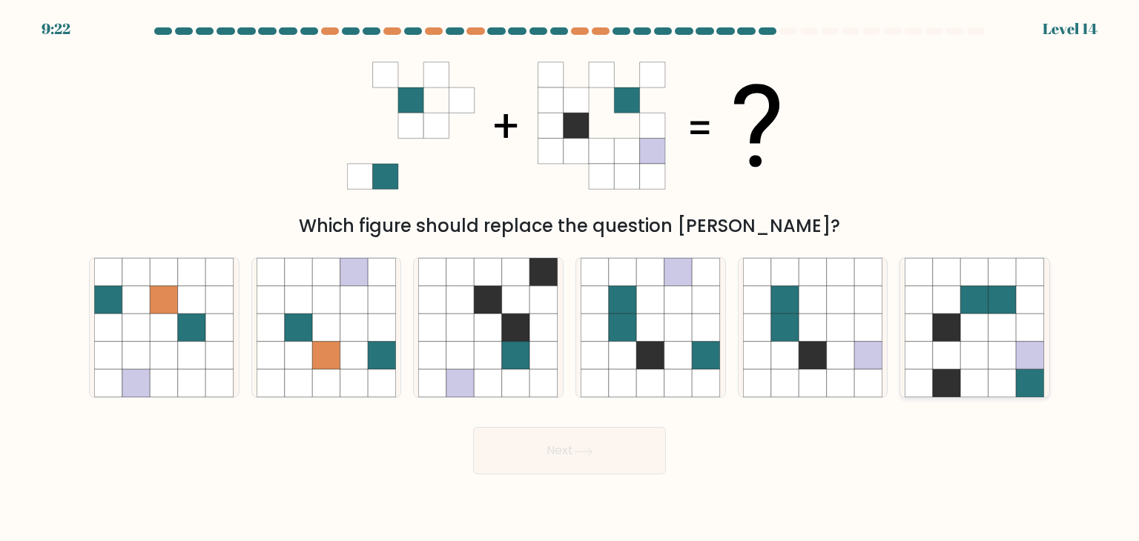
drag, startPoint x: 986, startPoint y: 312, endPoint x: 1002, endPoint y: 281, distance: 35.2
click at [986, 312] on icon at bounding box center [975, 300] width 28 height 28
click at [570, 278] on input "f." at bounding box center [570, 274] width 1 height 7
radio input "true"
click at [547, 451] on button "Next" at bounding box center [569, 450] width 193 height 47
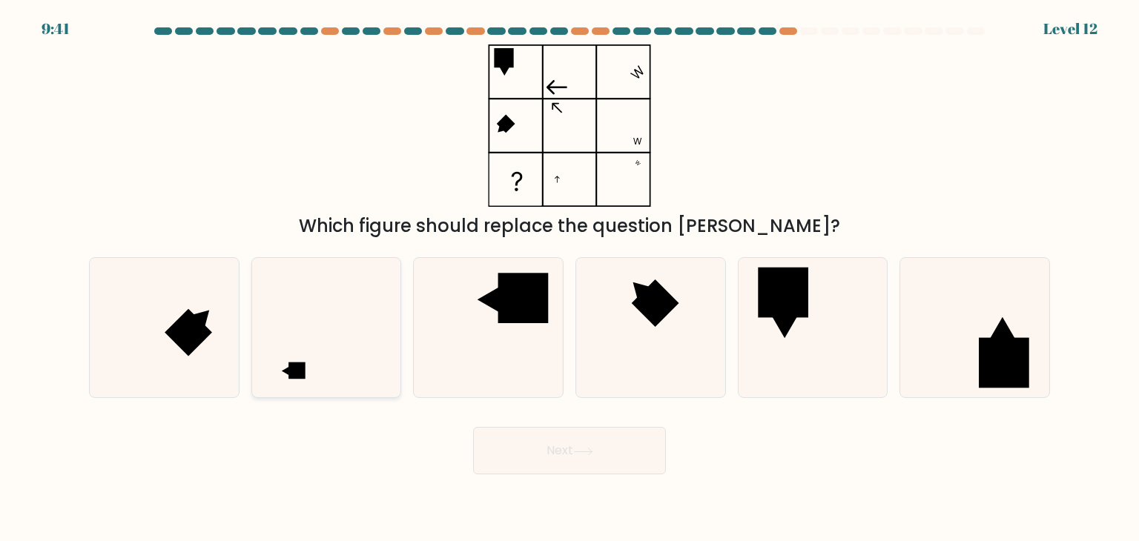
click at [303, 354] on icon at bounding box center [326, 327] width 139 height 139
click at [570, 278] on input "b." at bounding box center [570, 274] width 1 height 7
radio input "true"
click at [578, 434] on button "Next" at bounding box center [569, 450] width 193 height 47
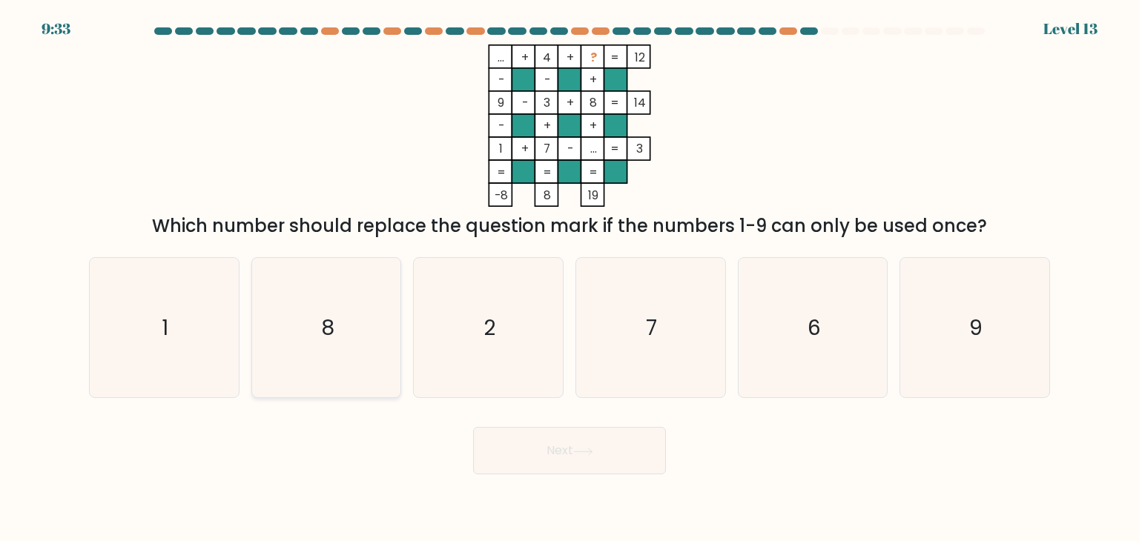
click at [342, 327] on icon "8" at bounding box center [326, 327] width 139 height 139
click at [570, 278] on input "b. 8" at bounding box center [570, 274] width 1 height 7
radio input "true"
click at [535, 449] on button "Next" at bounding box center [569, 450] width 193 height 47
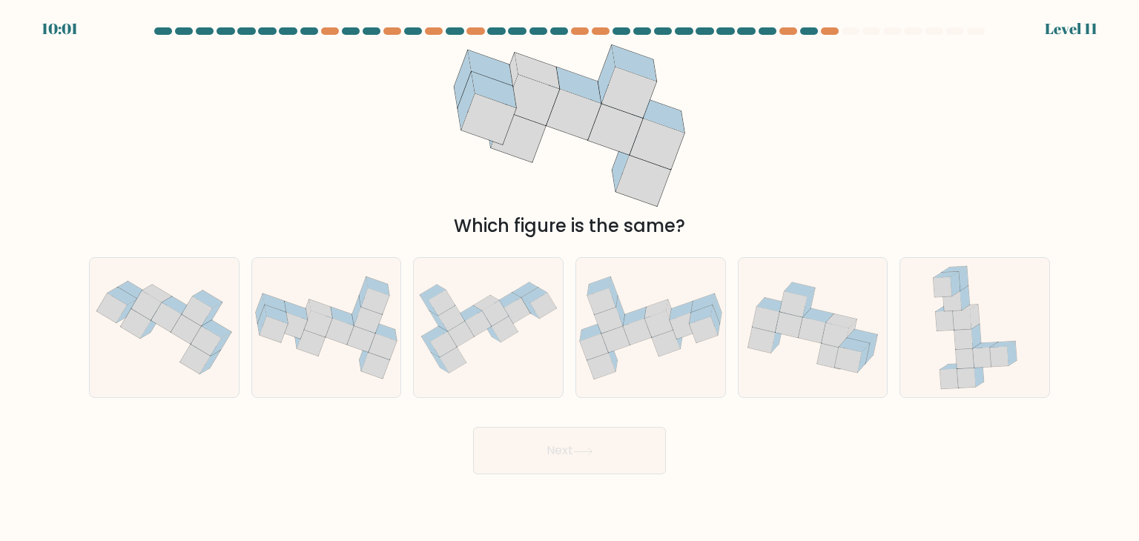
drag, startPoint x: 199, startPoint y: 340, endPoint x: 245, endPoint y: 366, distance: 52.8
click at [198, 340] on icon at bounding box center [206, 342] width 30 height 30
click at [570, 278] on input "a." at bounding box center [570, 274] width 1 height 7
radio input "true"
click at [571, 465] on button "Next" at bounding box center [569, 450] width 193 height 47
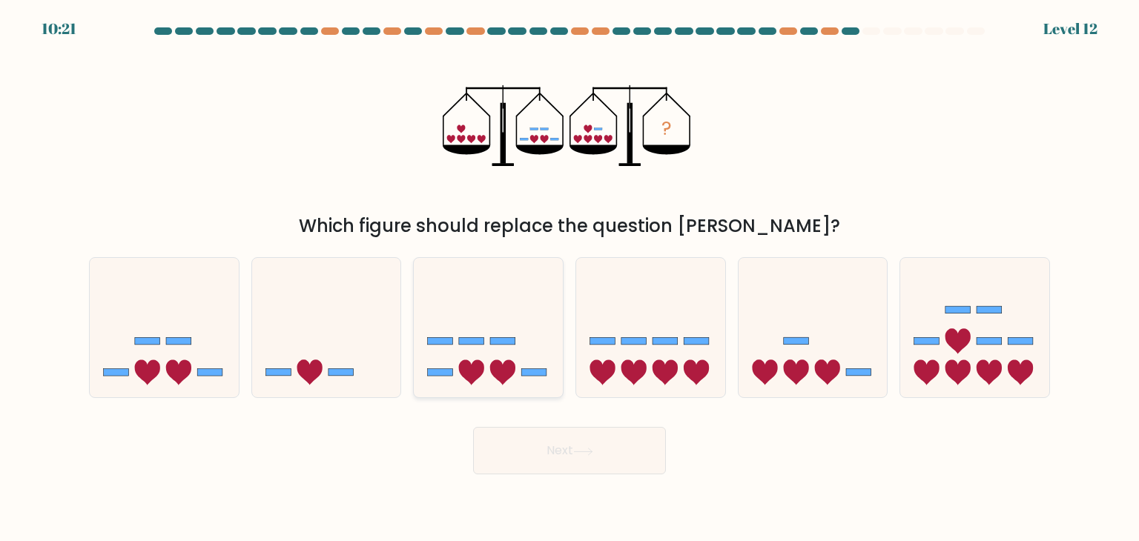
click at [510, 348] on icon at bounding box center [488, 327] width 149 height 123
click at [570, 278] on input "c." at bounding box center [570, 274] width 1 height 7
radio input "true"
click at [570, 455] on button "Next" at bounding box center [569, 450] width 193 height 47
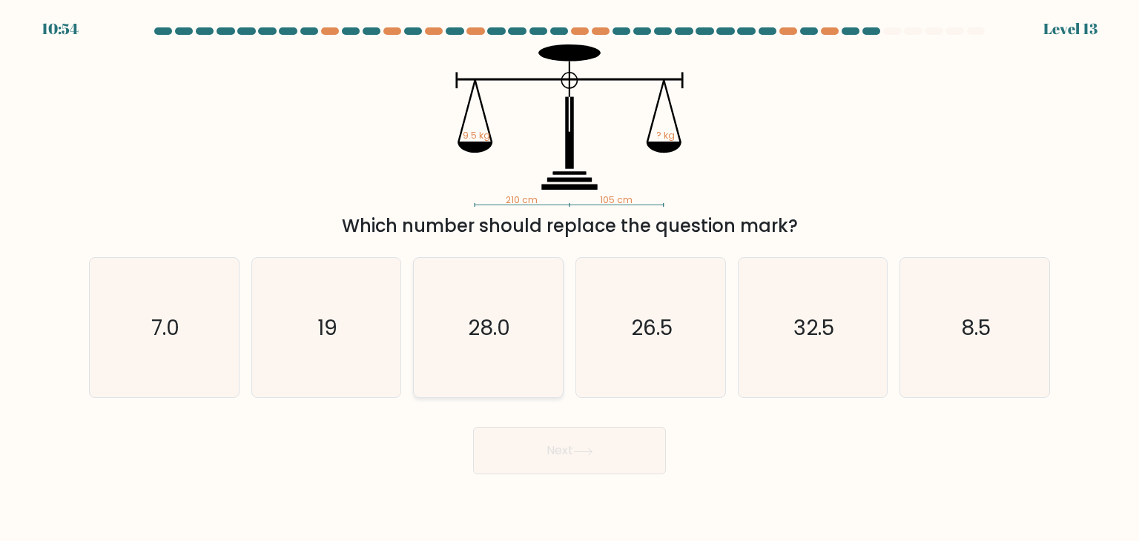
click at [478, 336] on text "28.0" at bounding box center [490, 328] width 42 height 30
click at [570, 278] on input "c. 28.0" at bounding box center [570, 274] width 1 height 7
radio input "true"
click at [631, 458] on button "Next" at bounding box center [569, 450] width 193 height 47
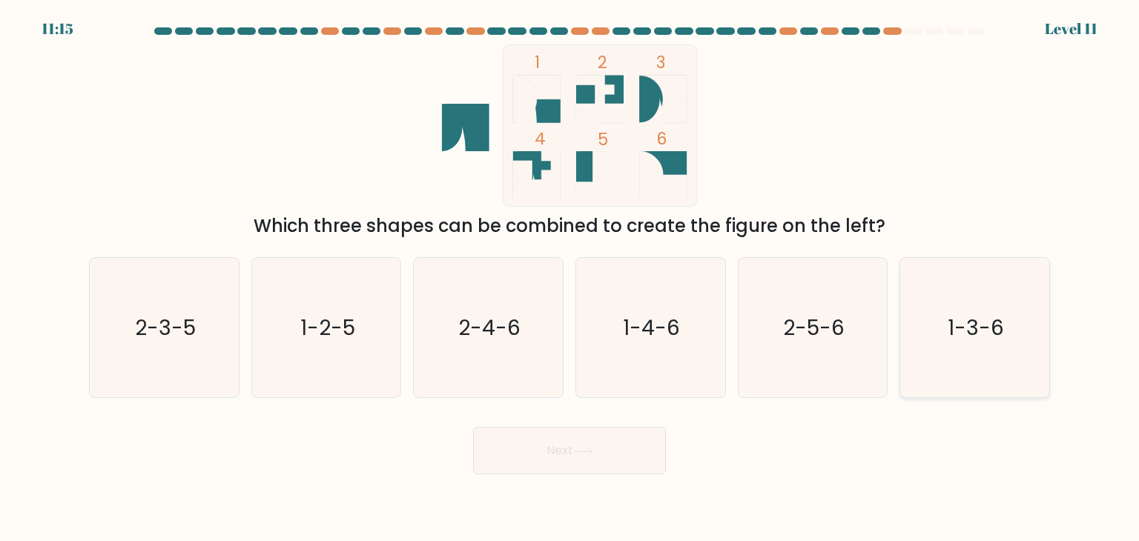
click at [982, 354] on icon "1-3-6" at bounding box center [974, 327] width 139 height 139
click at [570, 278] on input "f. 1-3-6" at bounding box center [570, 274] width 1 height 7
radio input "true"
click at [575, 455] on button "Next" at bounding box center [569, 450] width 193 height 47
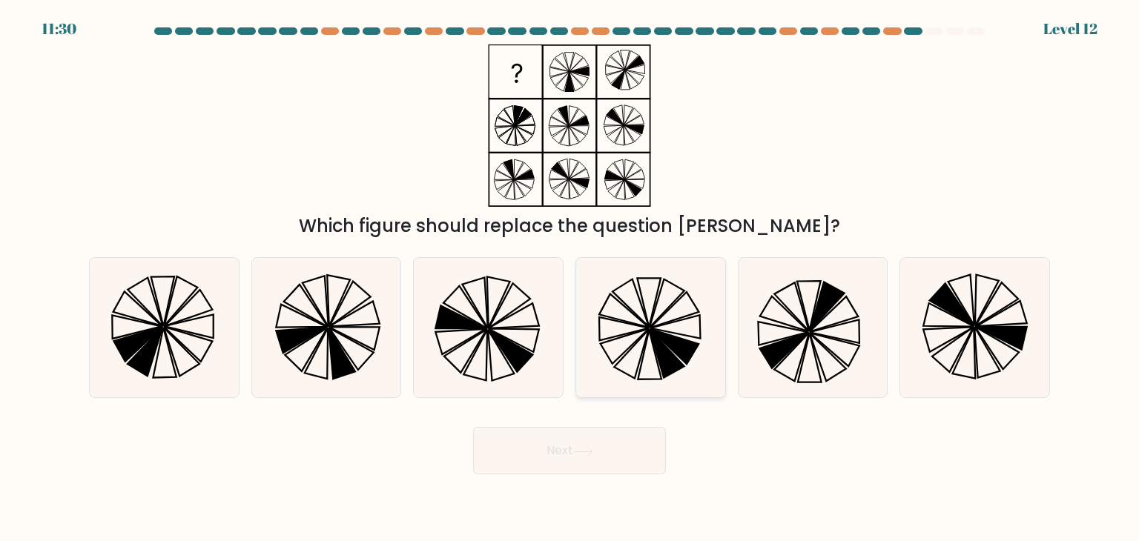
click at [688, 351] on icon at bounding box center [674, 346] width 49 height 35
click at [570, 278] on input "d." at bounding box center [570, 274] width 1 height 7
radio input "true"
click at [601, 450] on button "Next" at bounding box center [569, 450] width 193 height 47
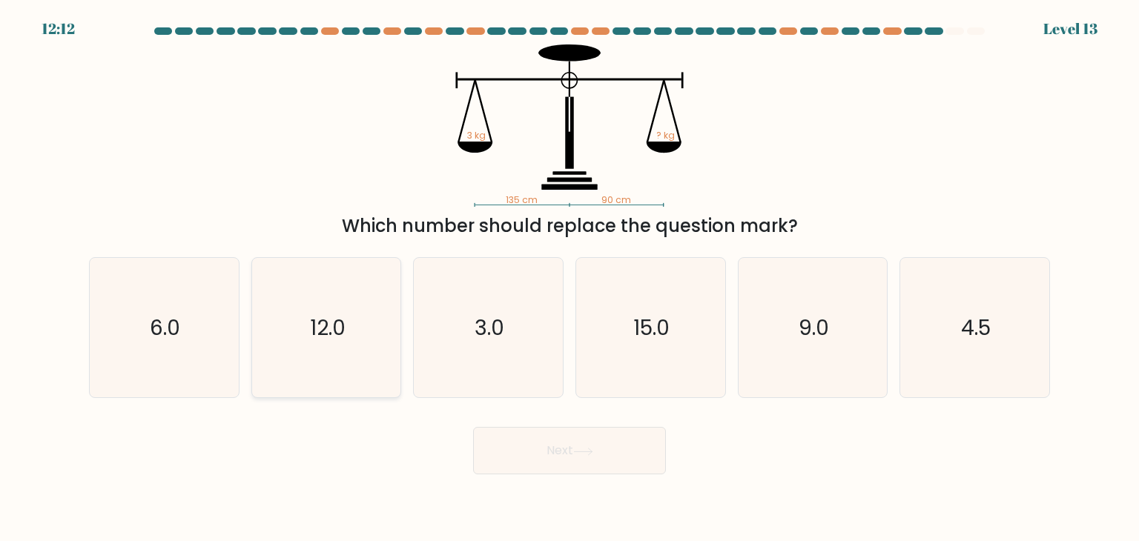
click at [346, 339] on icon "12.0" at bounding box center [326, 327] width 139 height 139
click at [570, 278] on input "b. 12.0" at bounding box center [570, 274] width 1 height 7
radio input "true"
click at [552, 426] on div "Next" at bounding box center [569, 445] width 979 height 59
click at [587, 449] on icon at bounding box center [583, 452] width 20 height 8
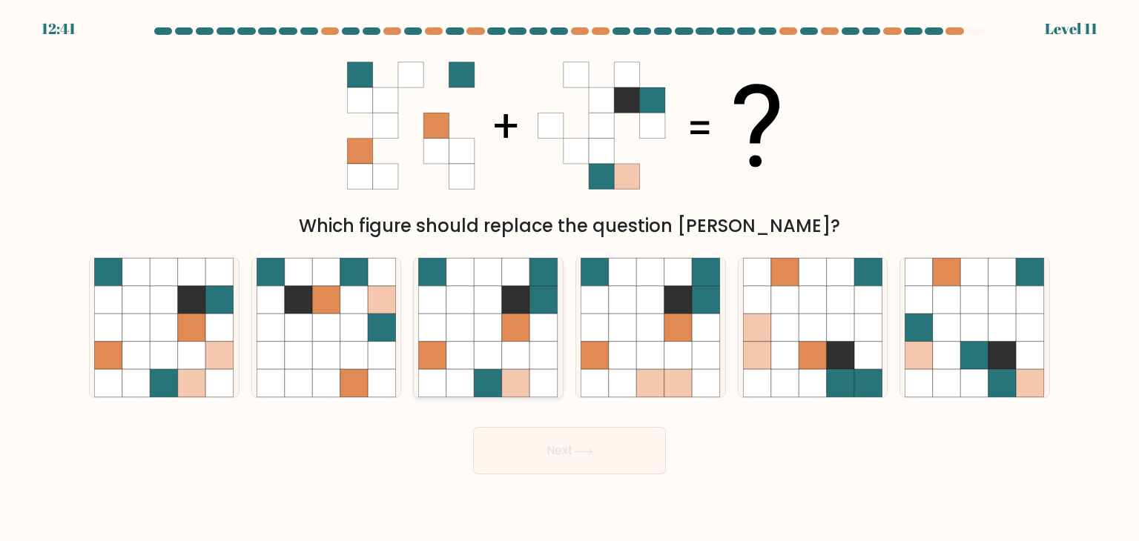
click at [510, 326] on icon at bounding box center [516, 328] width 28 height 28
click at [570, 278] on input "c." at bounding box center [570, 274] width 1 height 7
radio input "true"
click at [540, 450] on button "Next" at bounding box center [569, 450] width 193 height 47
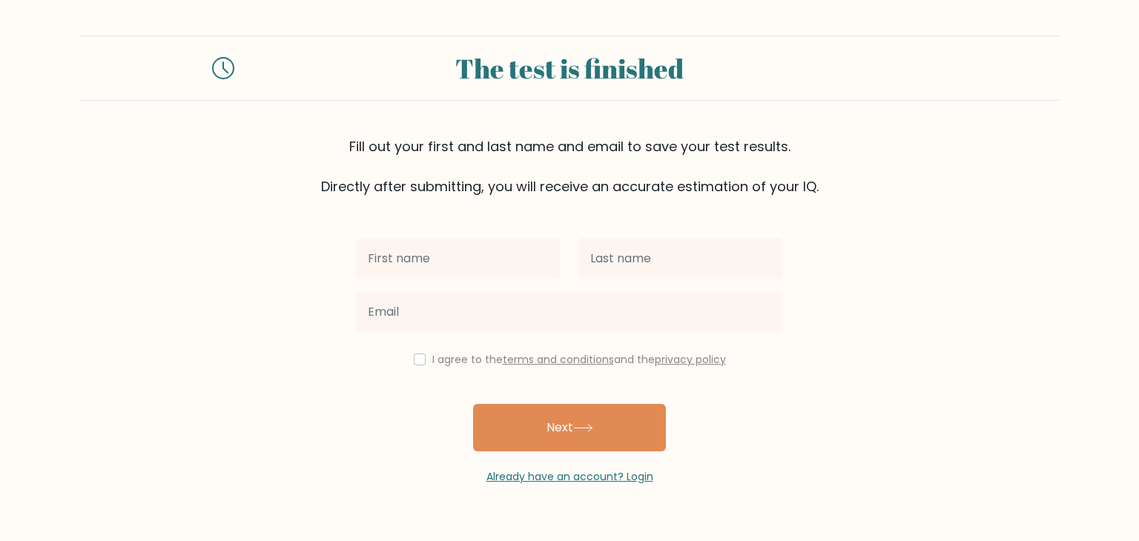
click at [470, 261] on input "text" at bounding box center [458, 259] width 205 height 42
type input "Jaychris"
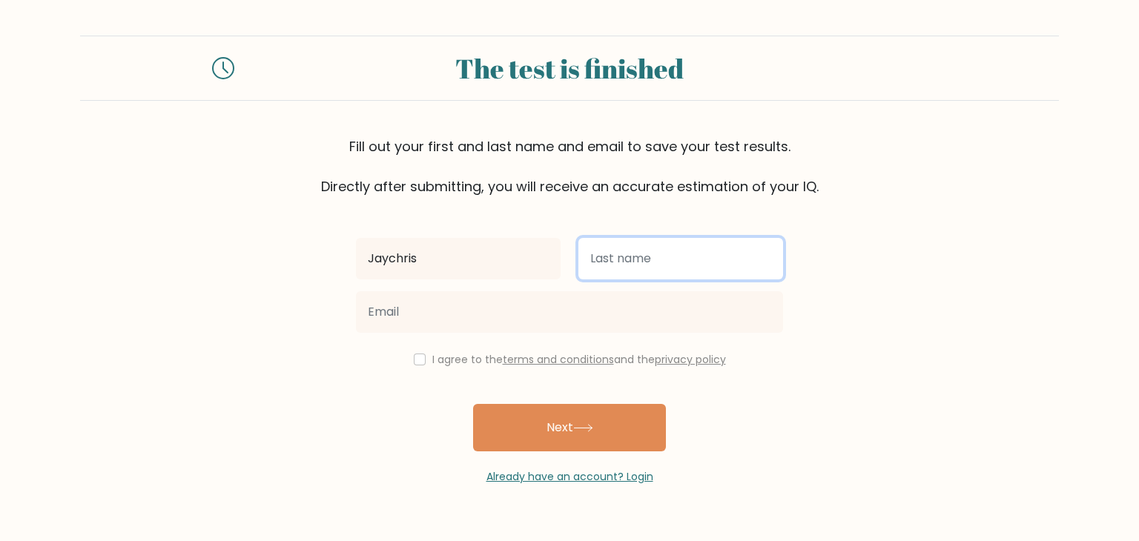
click at [627, 253] on input "text" at bounding box center [680, 259] width 205 height 42
type input "[PERSON_NAME]"
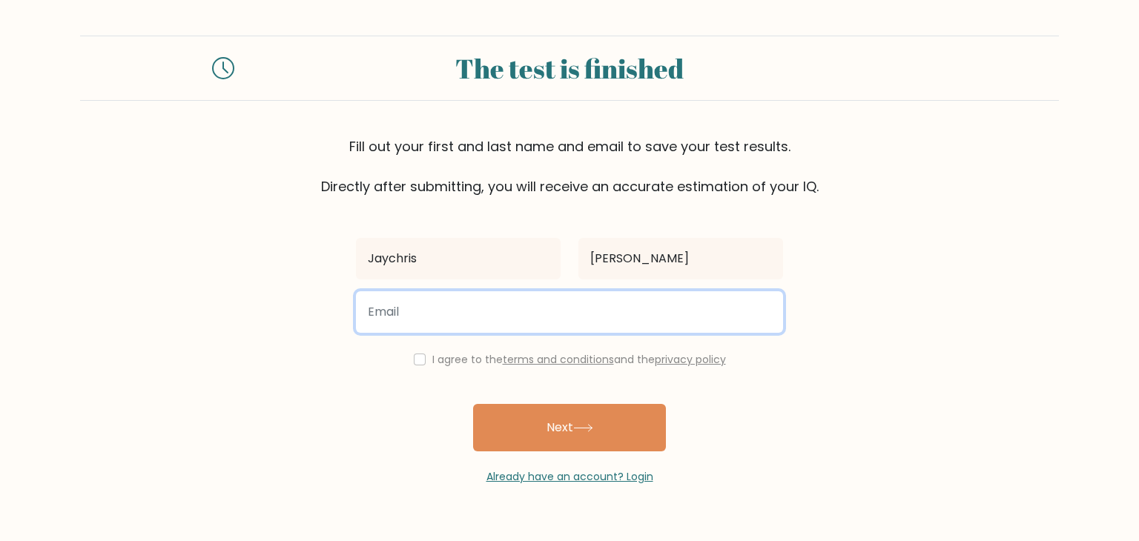
click at [421, 320] on input "email" at bounding box center [569, 312] width 427 height 42
type input "jaychris.ramirez.job@gmail.com"
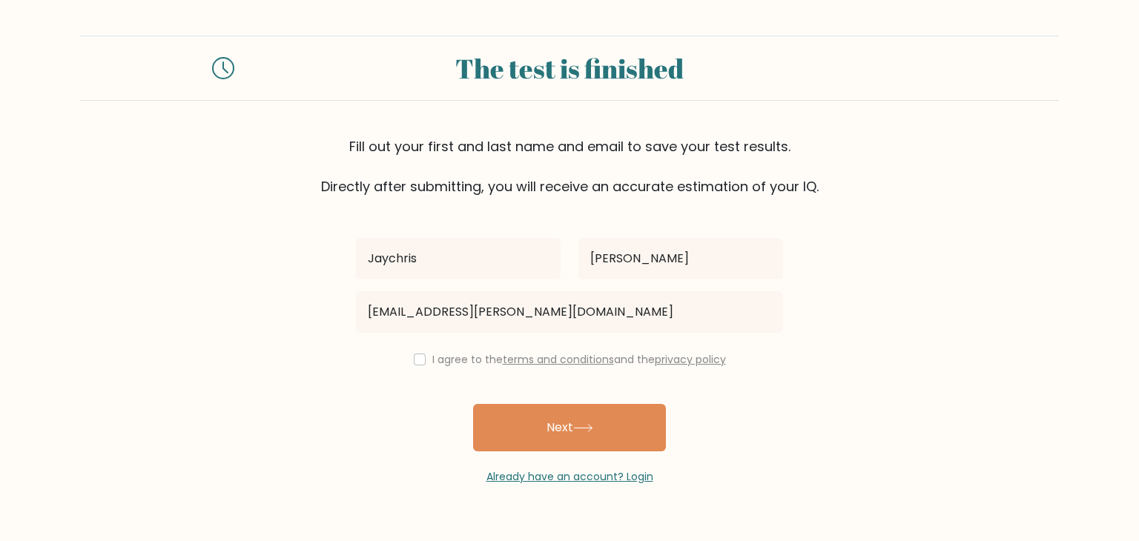
click at [409, 358] on div "I agree to the terms and conditions and the privacy policy" at bounding box center [569, 360] width 445 height 18
click at [414, 363] on input "checkbox" at bounding box center [420, 360] width 12 height 12
checkbox input "true"
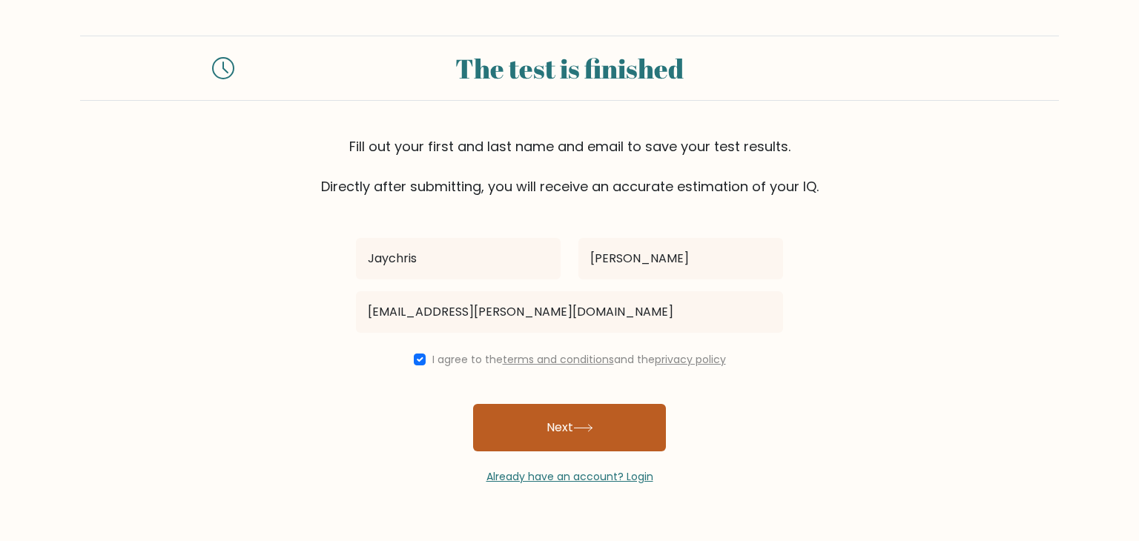
click at [528, 436] on button "Next" at bounding box center [569, 427] width 193 height 47
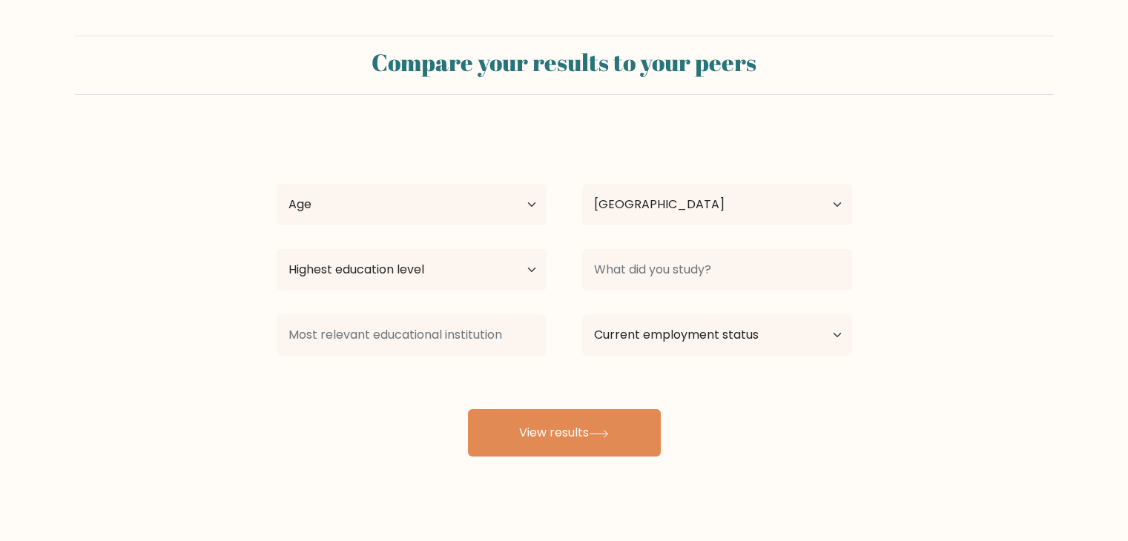
select select "PH"
click at [428, 196] on select "Age Under [DEMOGRAPHIC_DATA] [DEMOGRAPHIC_DATA] [DEMOGRAPHIC_DATA] [DEMOGRAPHIC…" at bounding box center [412, 205] width 270 height 42
select select "18_24"
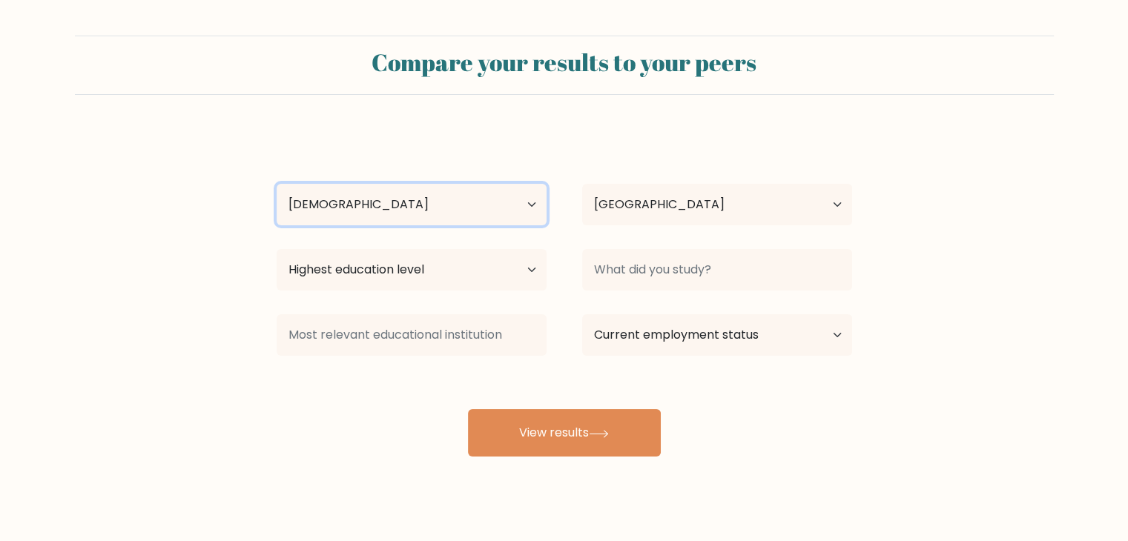
click at [277, 184] on select "Age Under [DEMOGRAPHIC_DATA] [DEMOGRAPHIC_DATA] [DEMOGRAPHIC_DATA] [DEMOGRAPHIC…" at bounding box center [412, 205] width 270 height 42
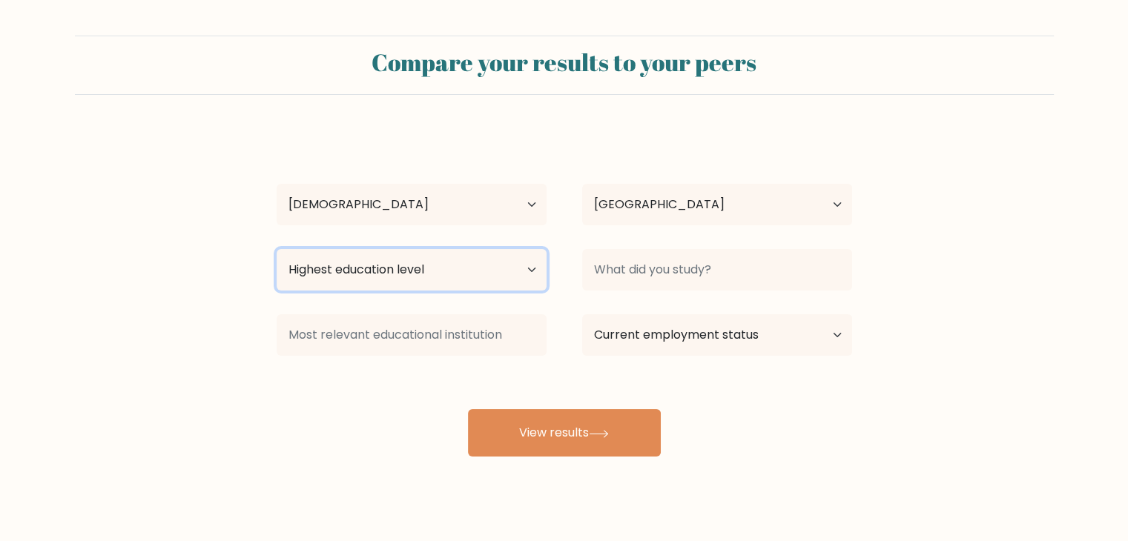
click at [401, 280] on select "Highest education level No schooling Primary Lower Secondary Upper Secondary Oc…" at bounding box center [412, 270] width 270 height 42
select select "bachelors_degree"
click at [277, 249] on select "Highest education level No schooling Primary Lower Secondary Upper Secondary Oc…" at bounding box center [412, 270] width 270 height 42
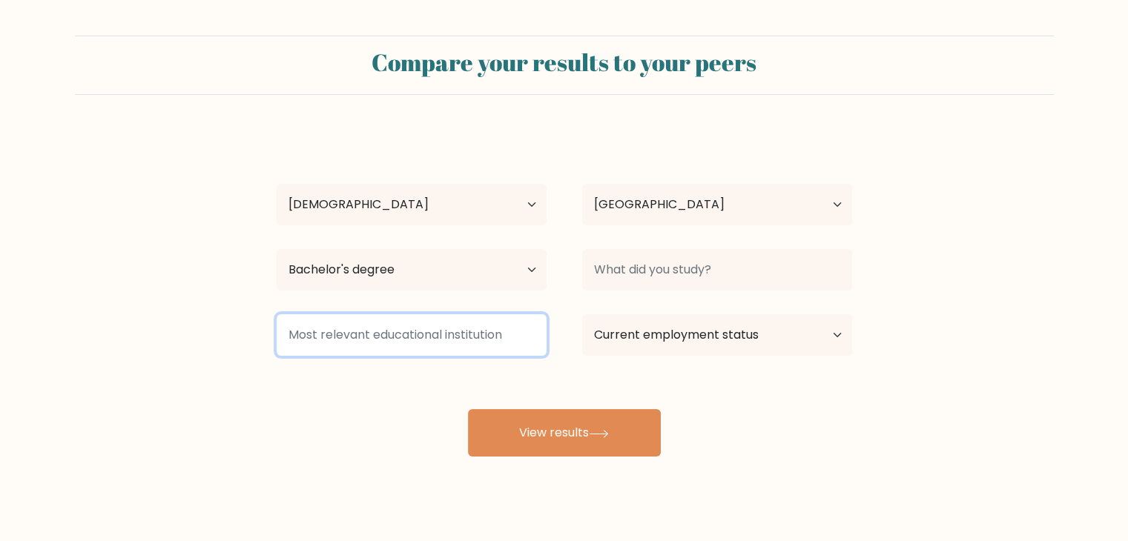
click at [408, 350] on input at bounding box center [412, 335] width 270 height 42
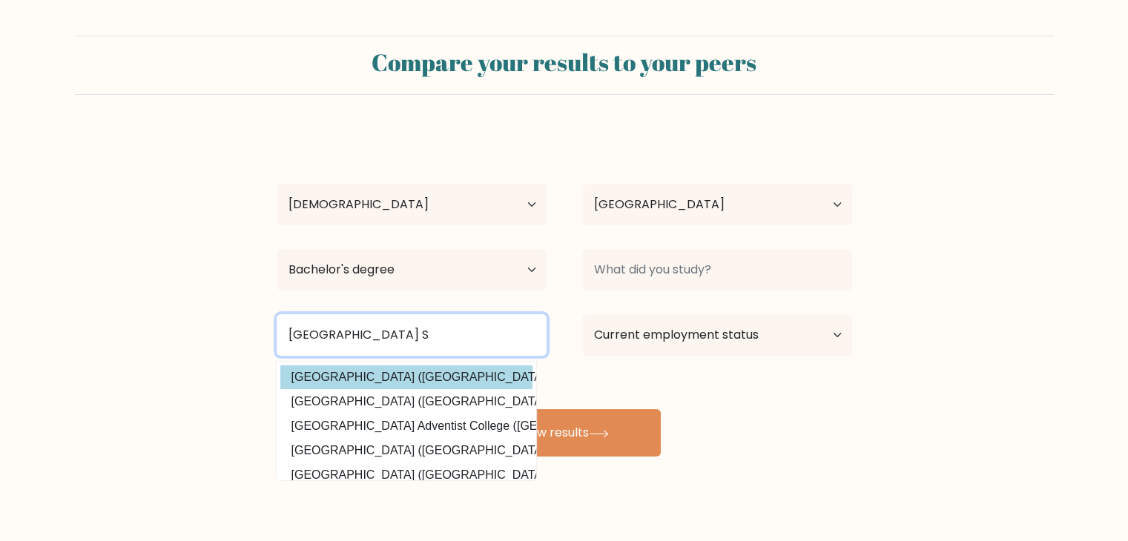
type input "[GEOGRAPHIC_DATA] S"
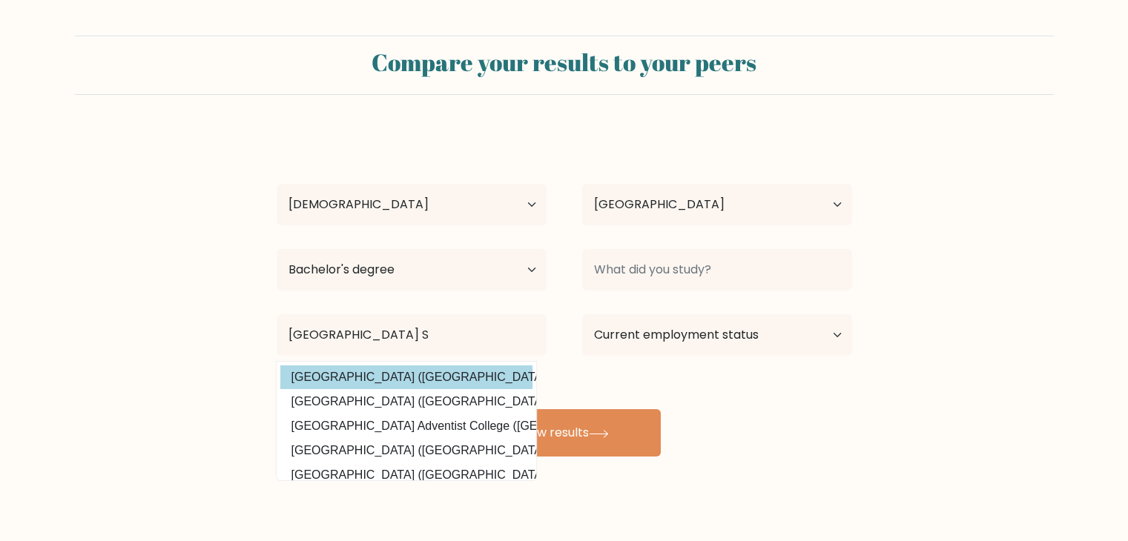
click at [436, 374] on div "[PERSON_NAME] Age Under [DEMOGRAPHIC_DATA] [DEMOGRAPHIC_DATA] [DEMOGRAPHIC_DATA…" at bounding box center [564, 294] width 593 height 326
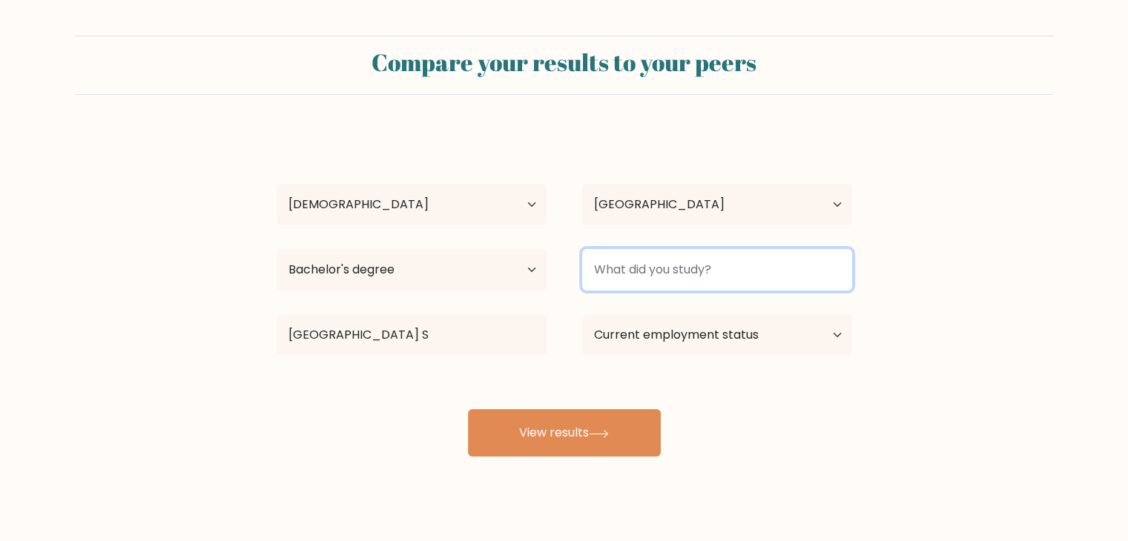
click at [709, 274] on input at bounding box center [717, 270] width 270 height 42
type input "M"
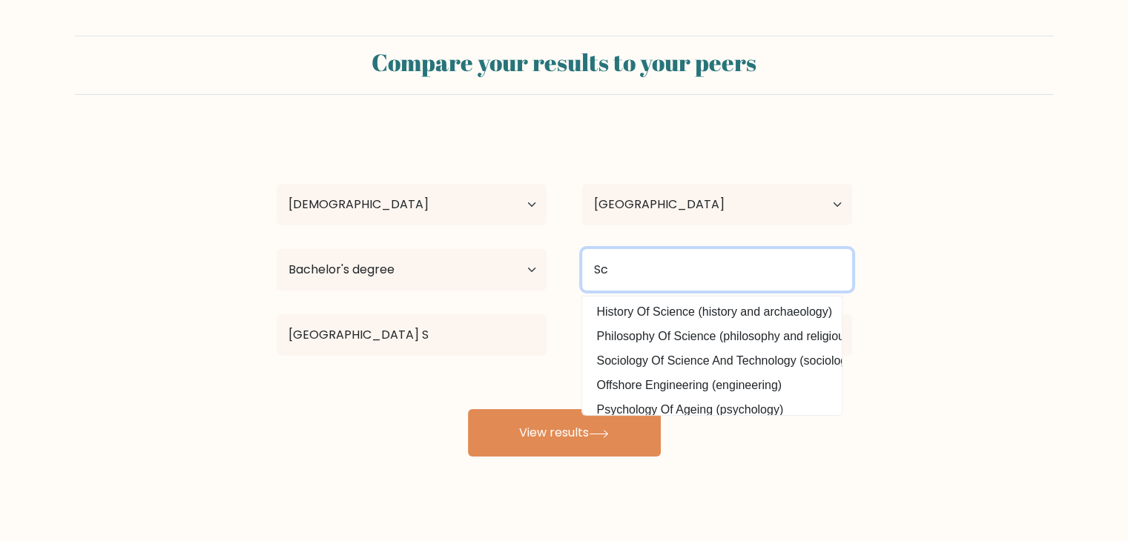
type input "S"
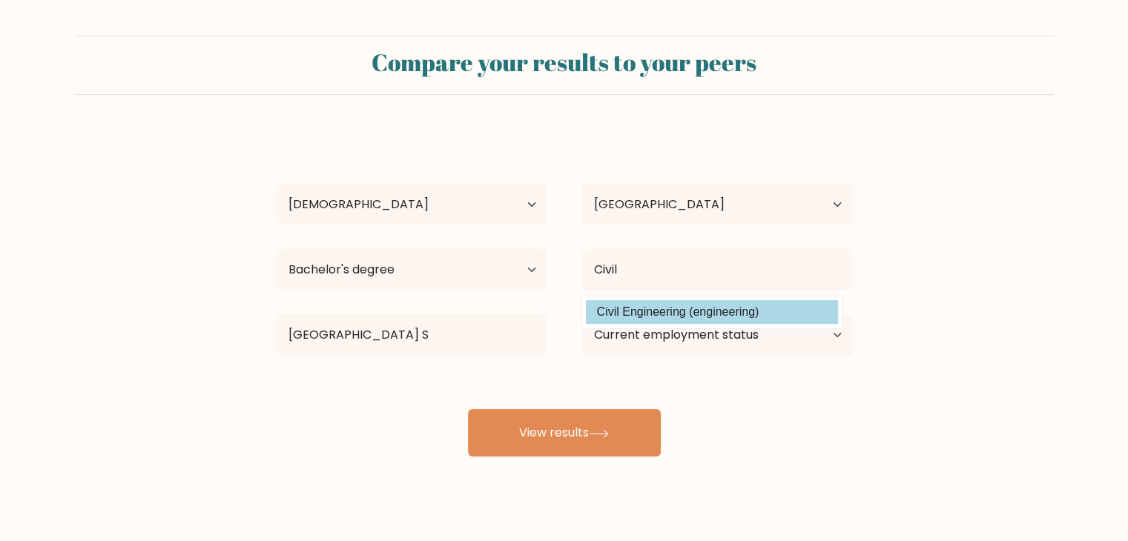
click at [721, 320] on option "Civil Engineering (engineering)" at bounding box center [712, 312] width 252 height 24
type input "Civil Engineering"
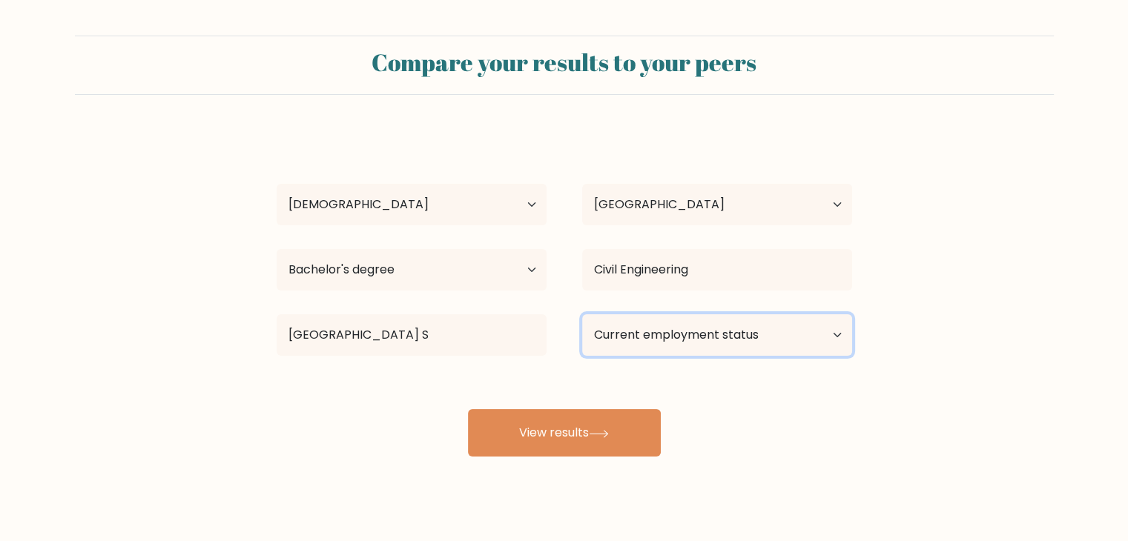
click at [727, 343] on select "Current employment status Employed Student Retired Other / prefer not to answer" at bounding box center [717, 335] width 270 height 42
select select "other"
click at [582, 314] on select "Current employment status Employed Student Retired Other / prefer not to answer" at bounding box center [717, 335] width 270 height 42
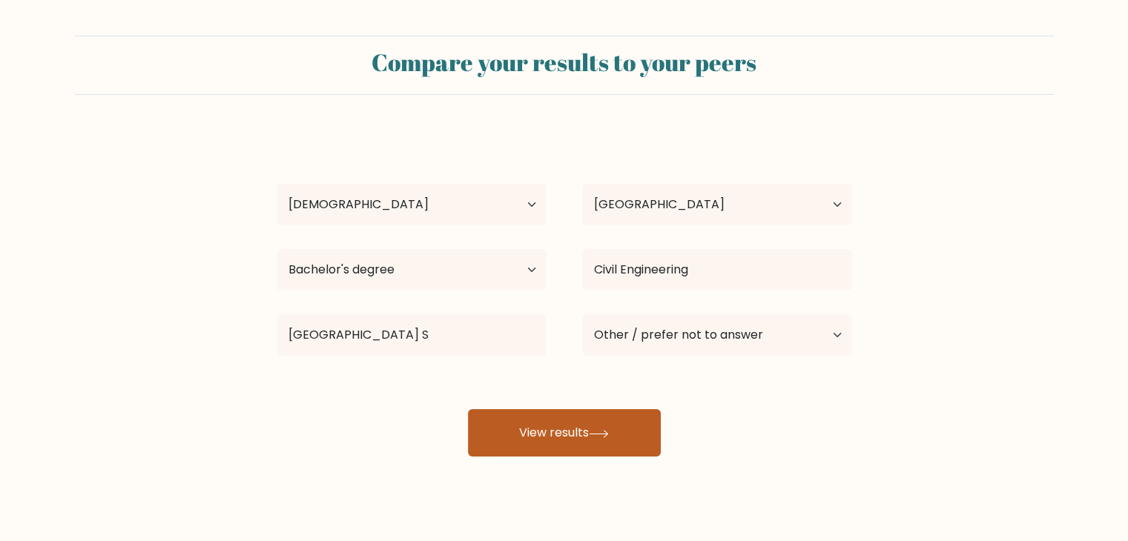
click at [592, 440] on button "View results" at bounding box center [564, 432] width 193 height 47
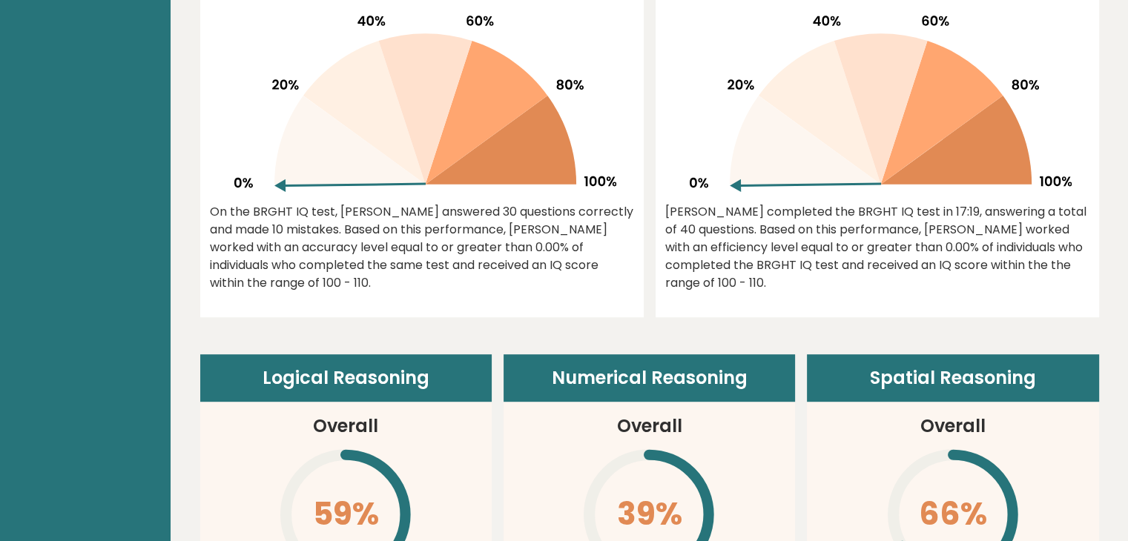
scroll to position [1112, 0]
